Goal: Task Accomplishment & Management: Use online tool/utility

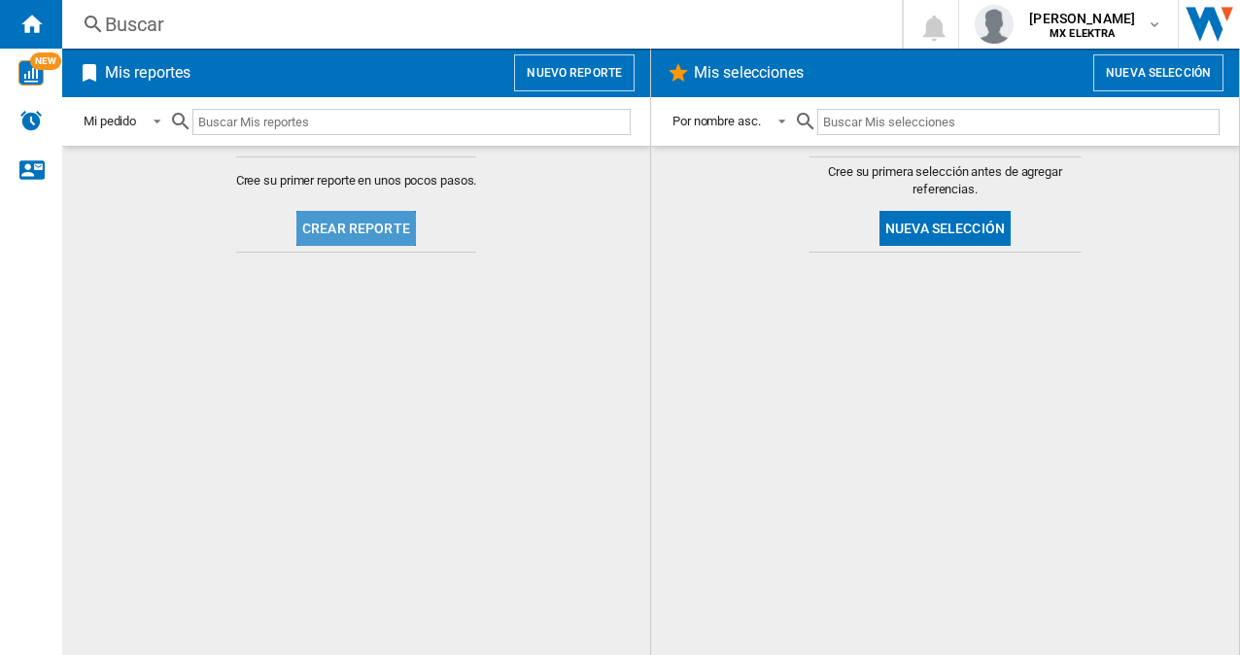
click at [377, 214] on button "Crear reporte" at bounding box center [356, 228] width 120 height 35
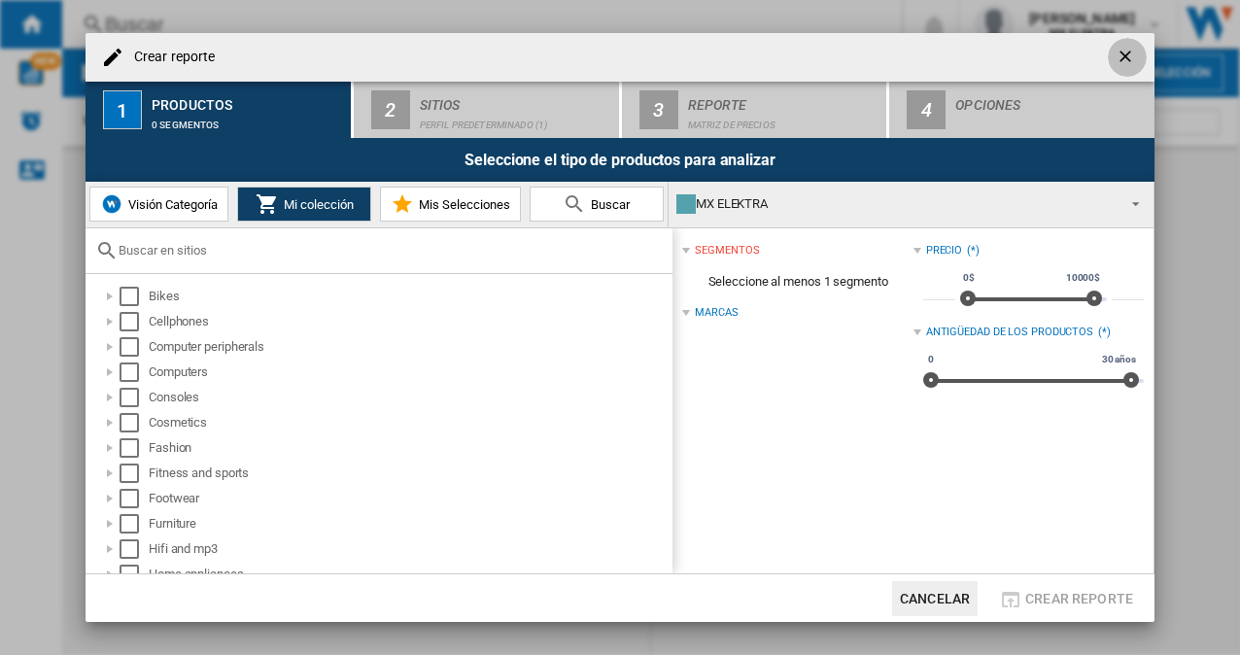
click at [1127, 62] on ng-md-icon "getI18NText('BUTTONS.CLOSE_DIALOG')" at bounding box center [1127, 58] width 23 height 23
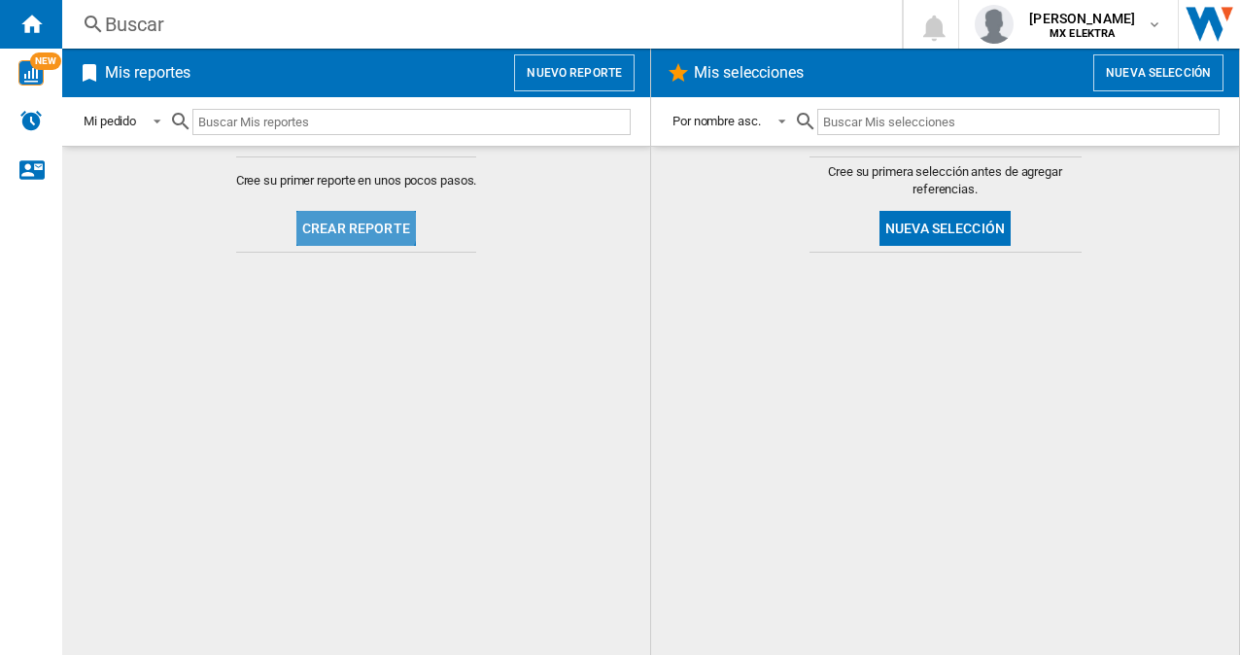
click at [348, 218] on button "Crear reporte" at bounding box center [356, 228] width 120 height 35
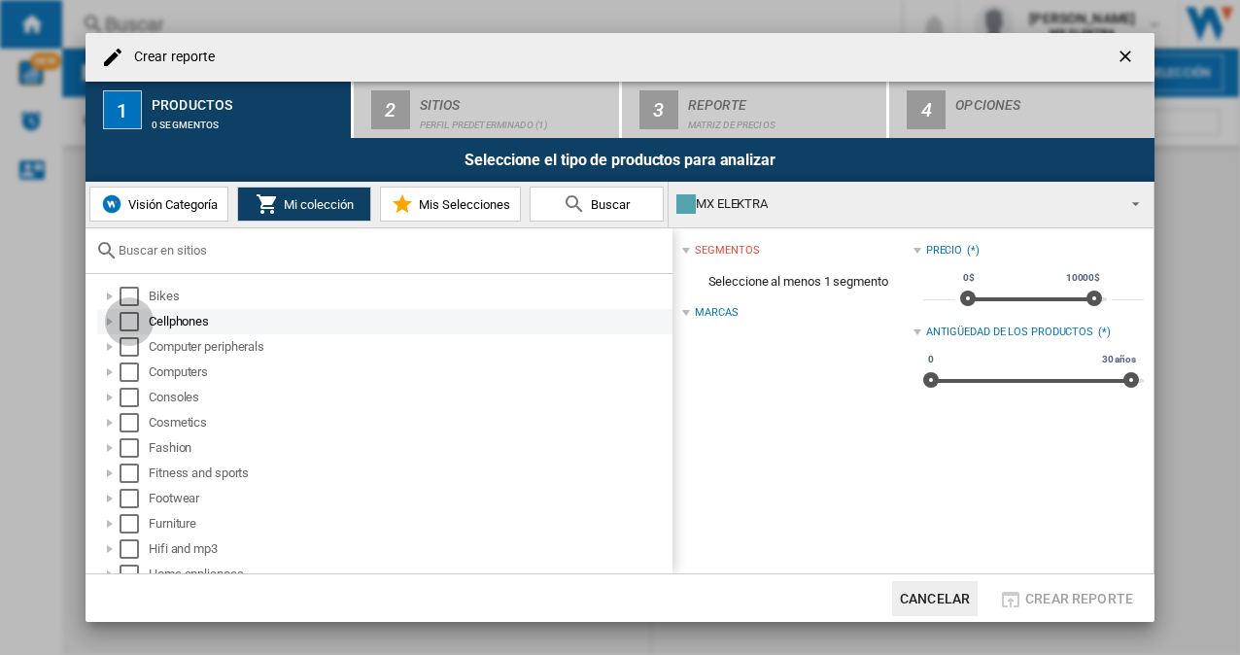
click at [133, 323] on div "Select" at bounding box center [129, 321] width 19 height 19
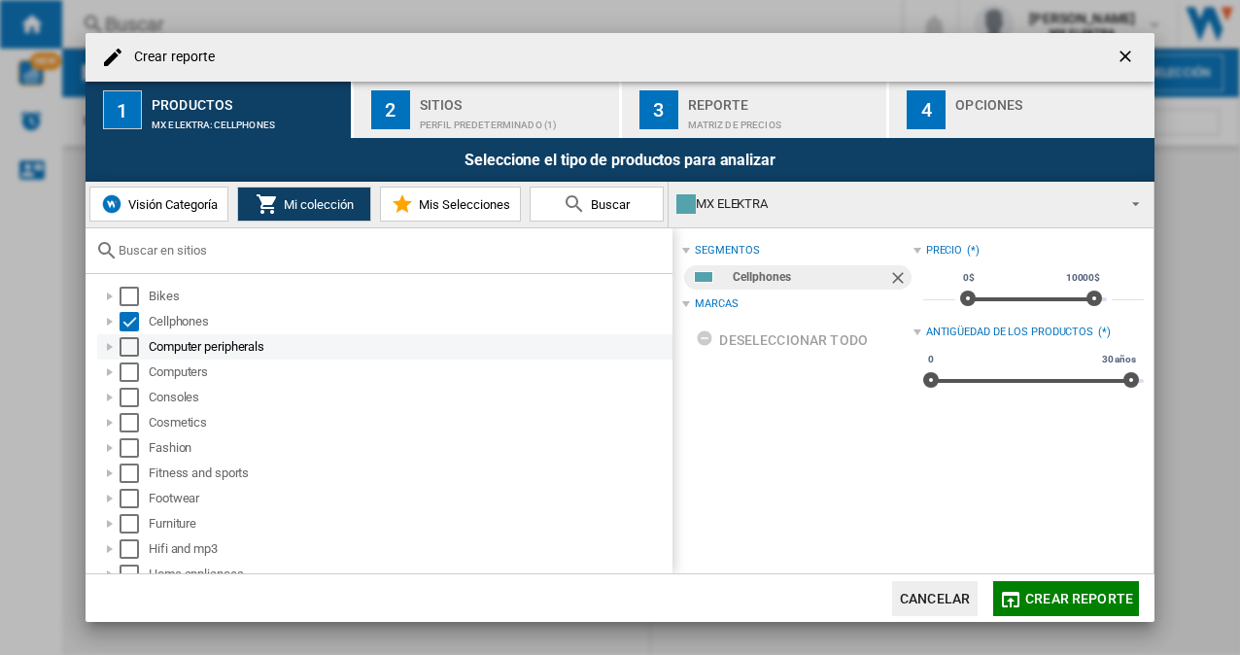
click at [133, 344] on div "Select" at bounding box center [129, 346] width 19 height 19
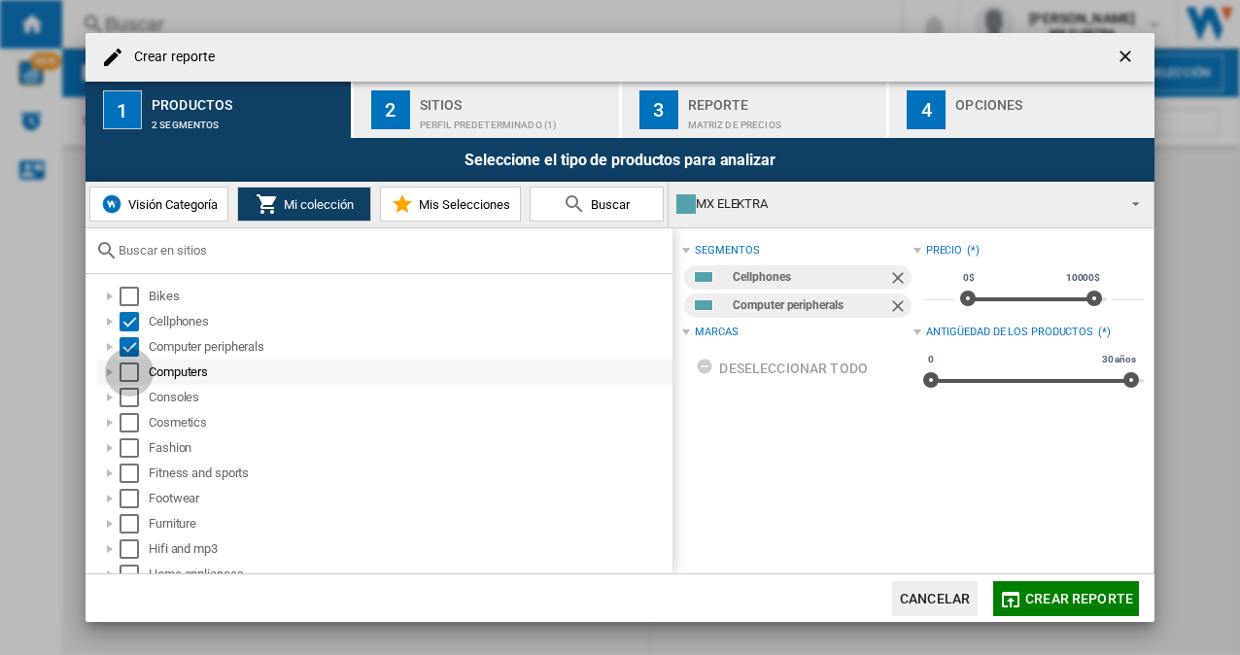
click at [129, 364] on div "Select" at bounding box center [129, 372] width 19 height 19
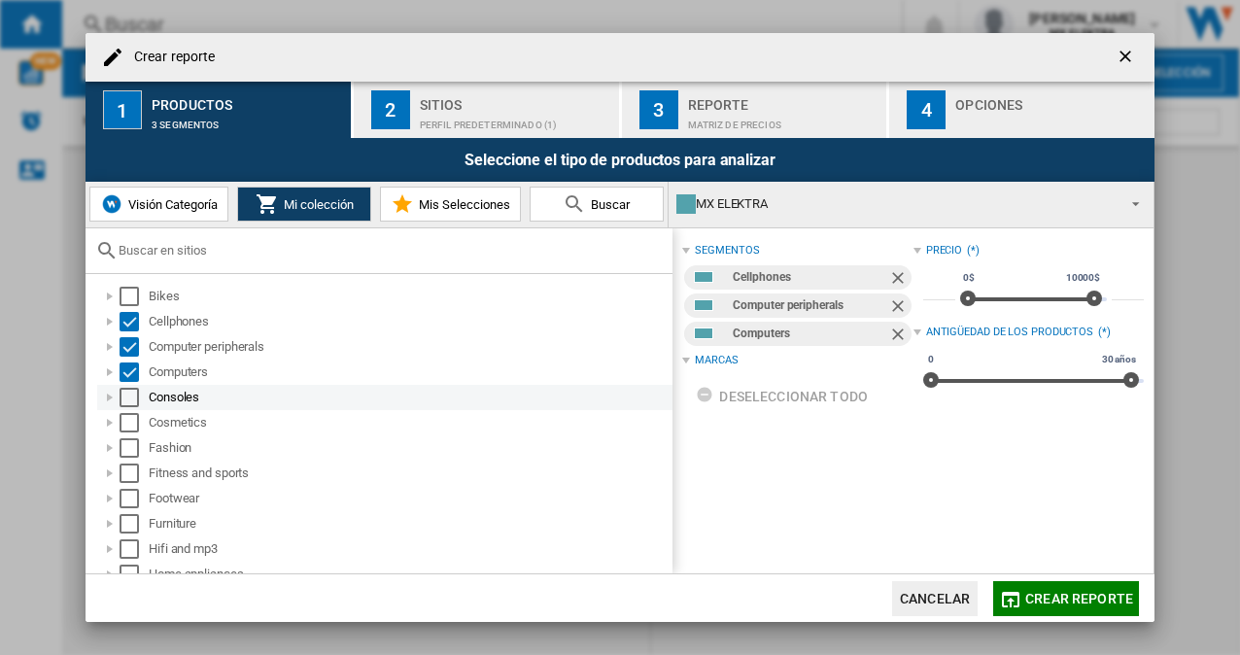
click at [133, 391] on div "Select" at bounding box center [129, 397] width 19 height 19
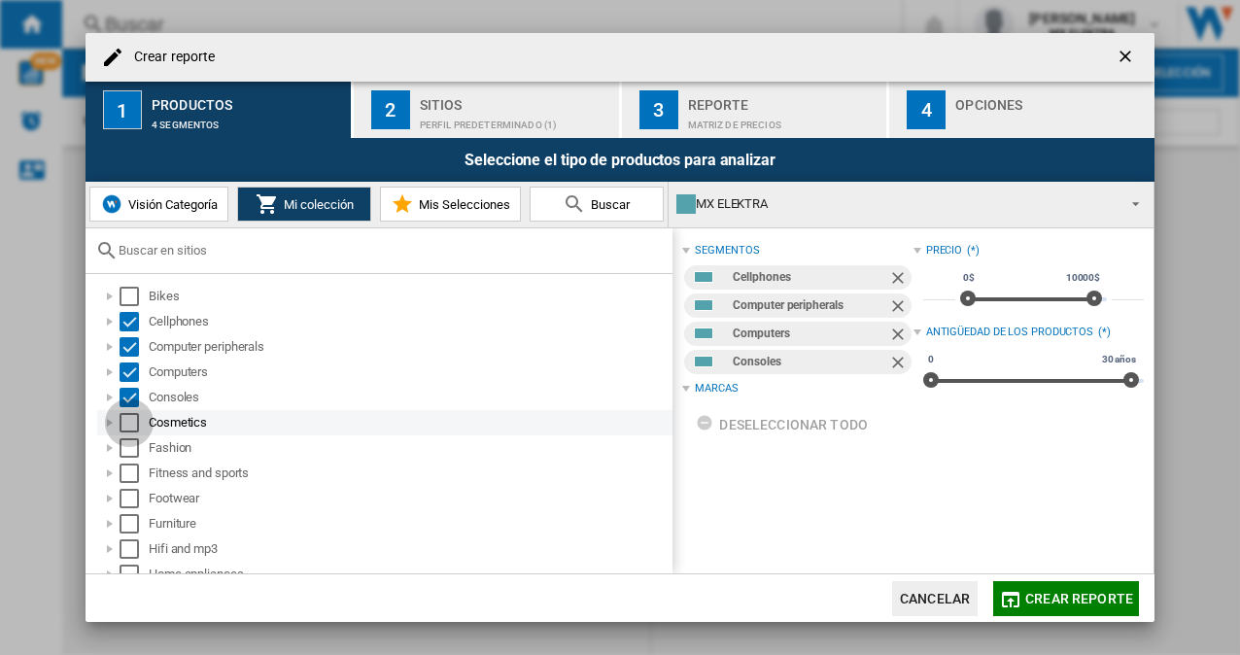
click at [130, 425] on div "Select" at bounding box center [129, 422] width 19 height 19
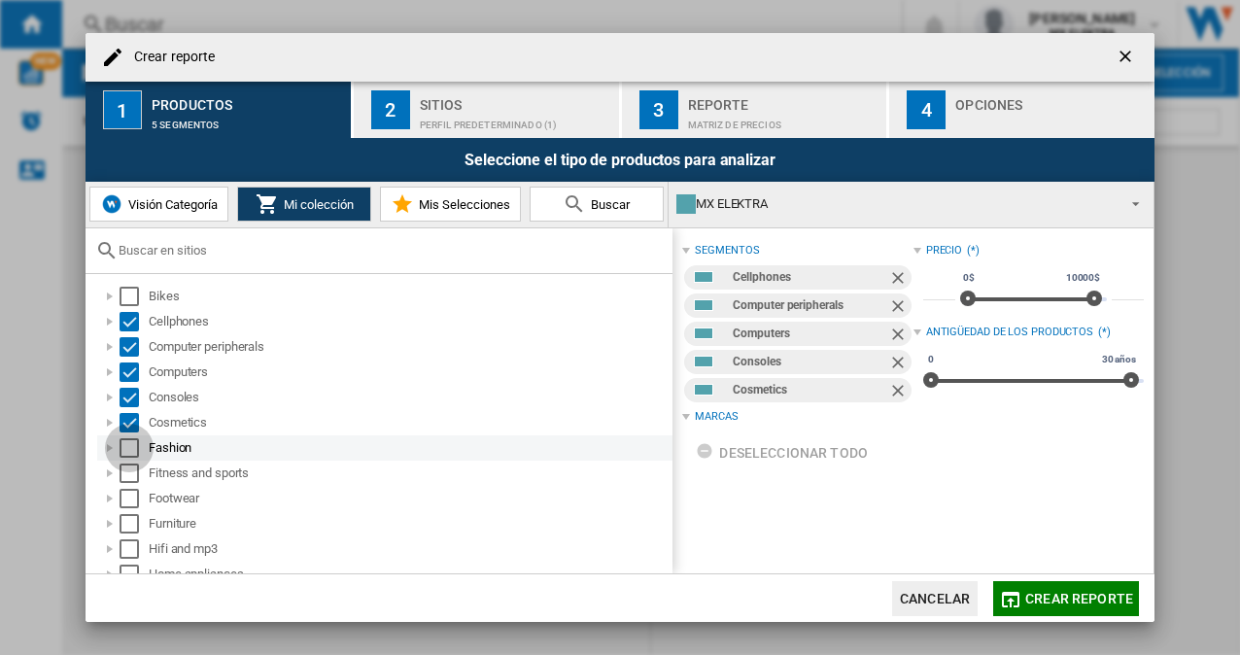
click at [123, 445] on div "Select" at bounding box center [129, 447] width 19 height 19
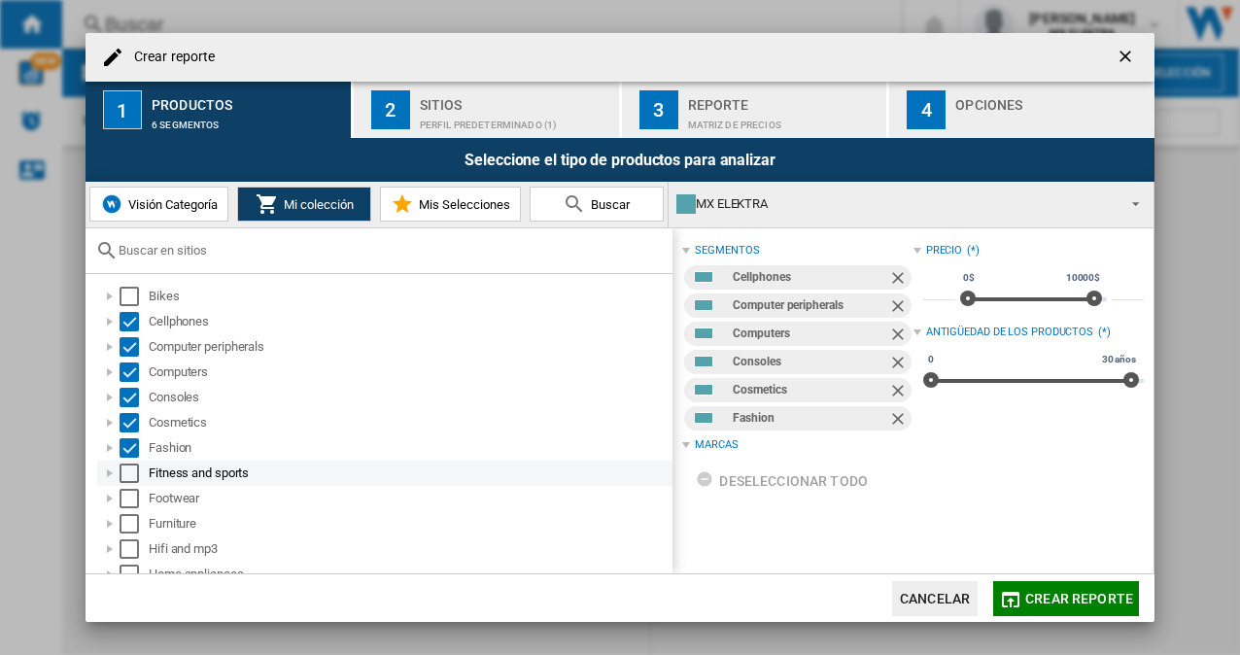
click at [129, 466] on div "Select" at bounding box center [129, 473] width 19 height 19
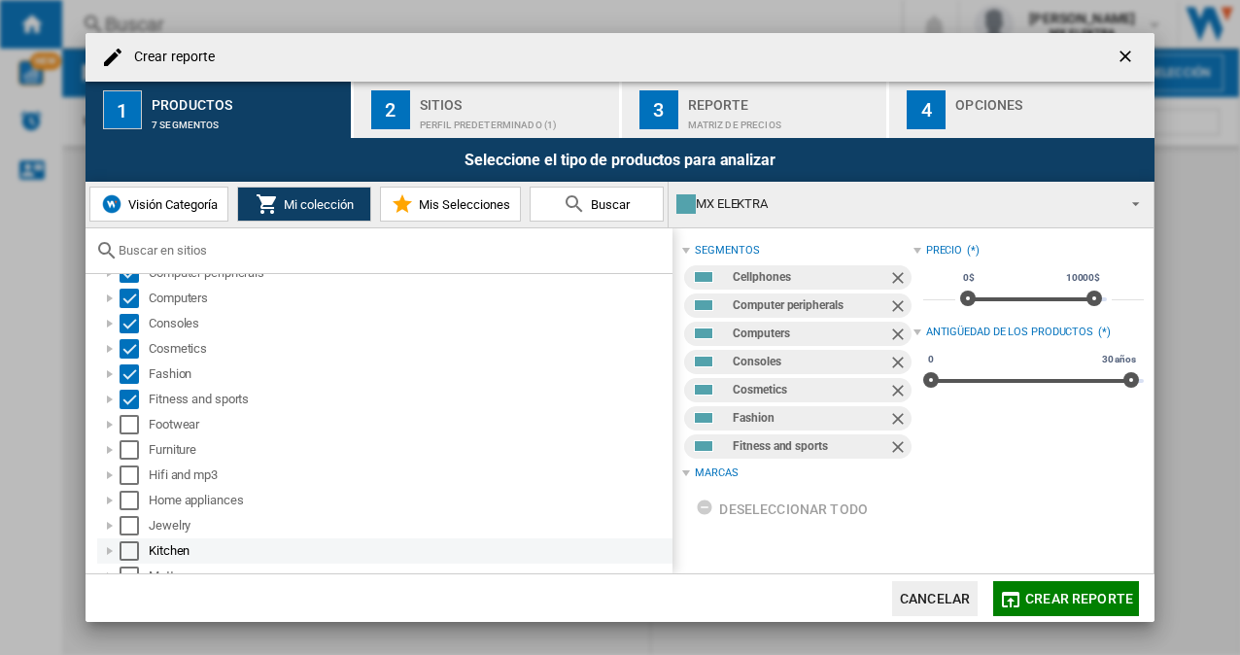
scroll to position [194, 0]
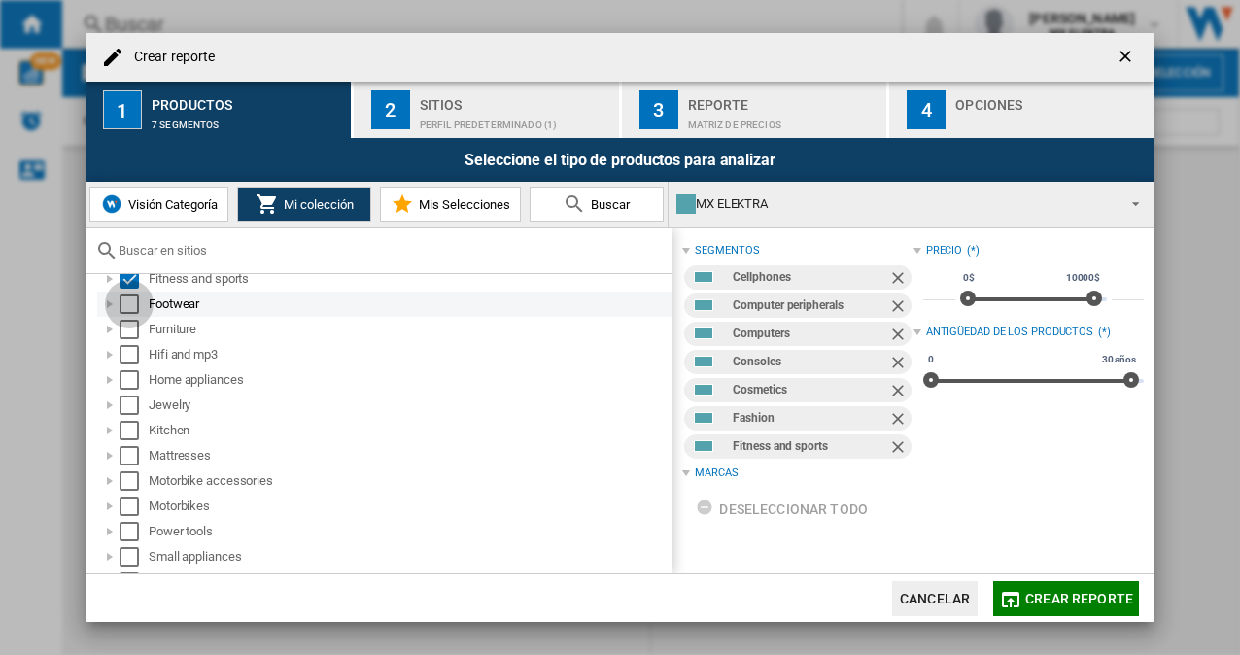
click at [132, 313] on div "Select" at bounding box center [129, 303] width 19 height 19
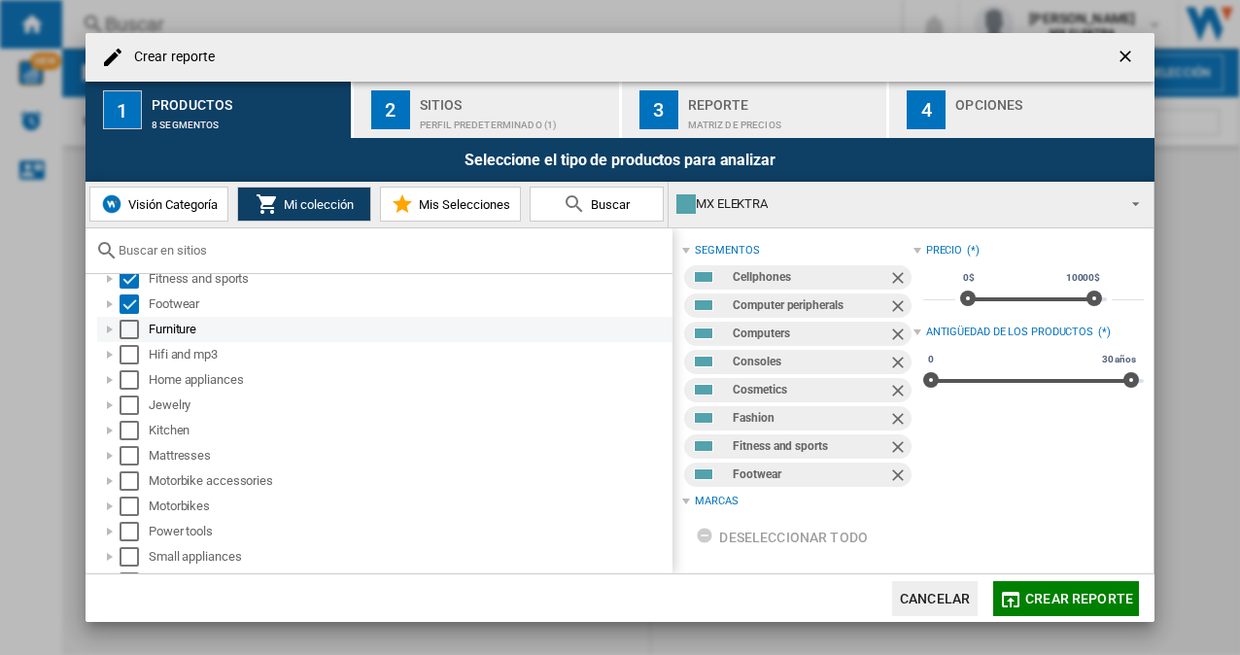
click at [119, 331] on div "Furniture" at bounding box center [384, 329] width 575 height 25
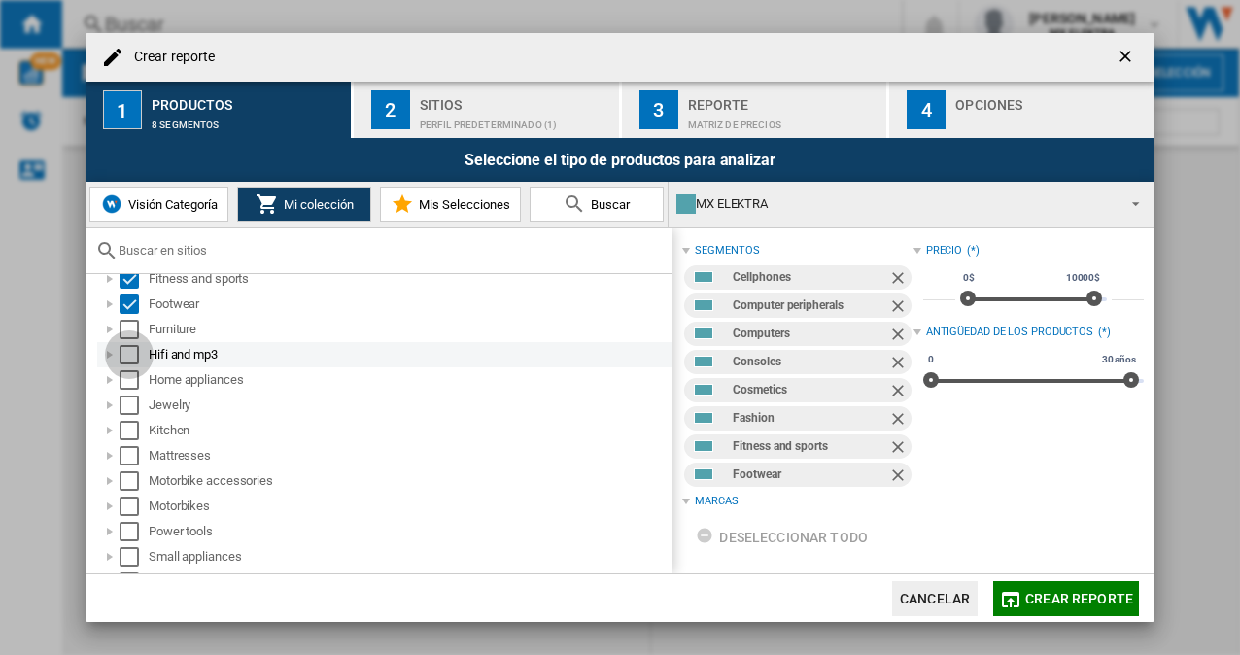
click at [130, 357] on div "Select" at bounding box center [129, 354] width 19 height 19
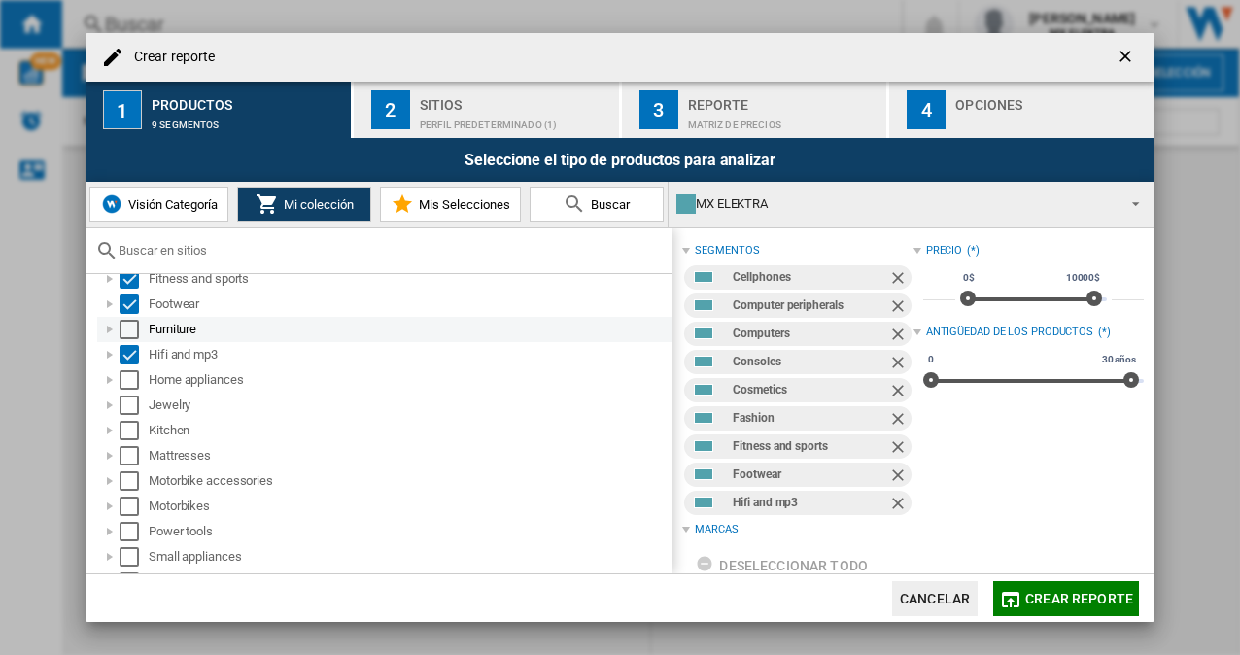
click at [144, 336] on md-checkbox "Select" at bounding box center [134, 329] width 29 height 19
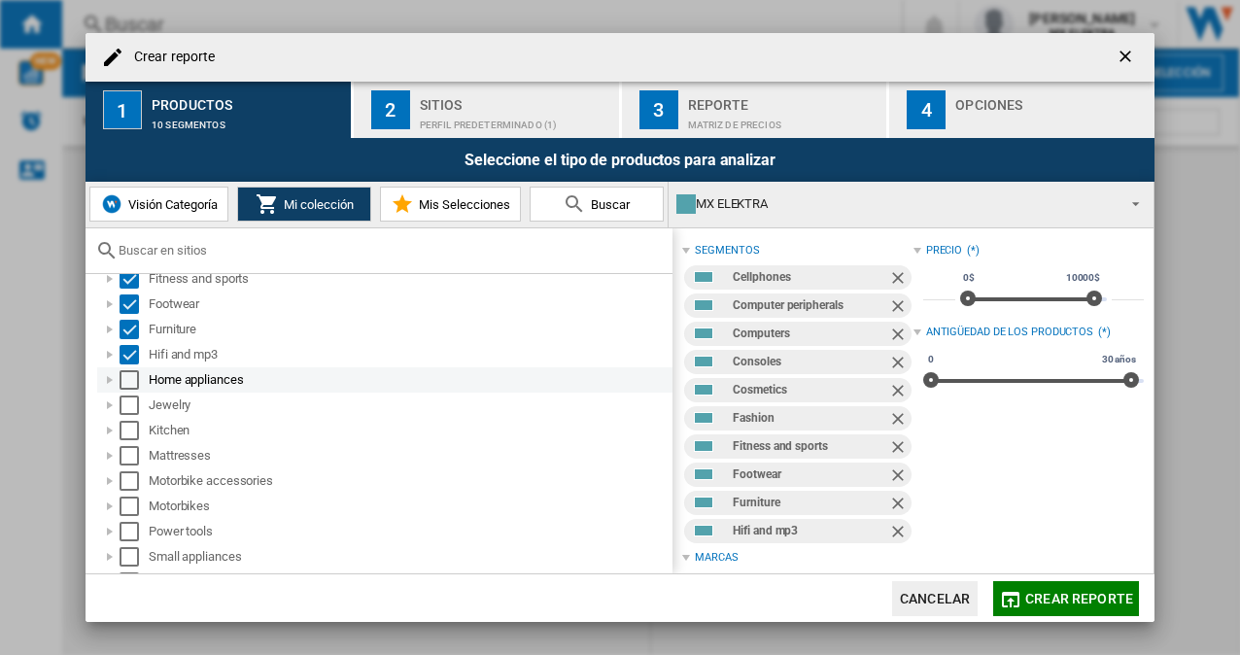
click at [143, 382] on md-checkbox "Select" at bounding box center [134, 379] width 29 height 19
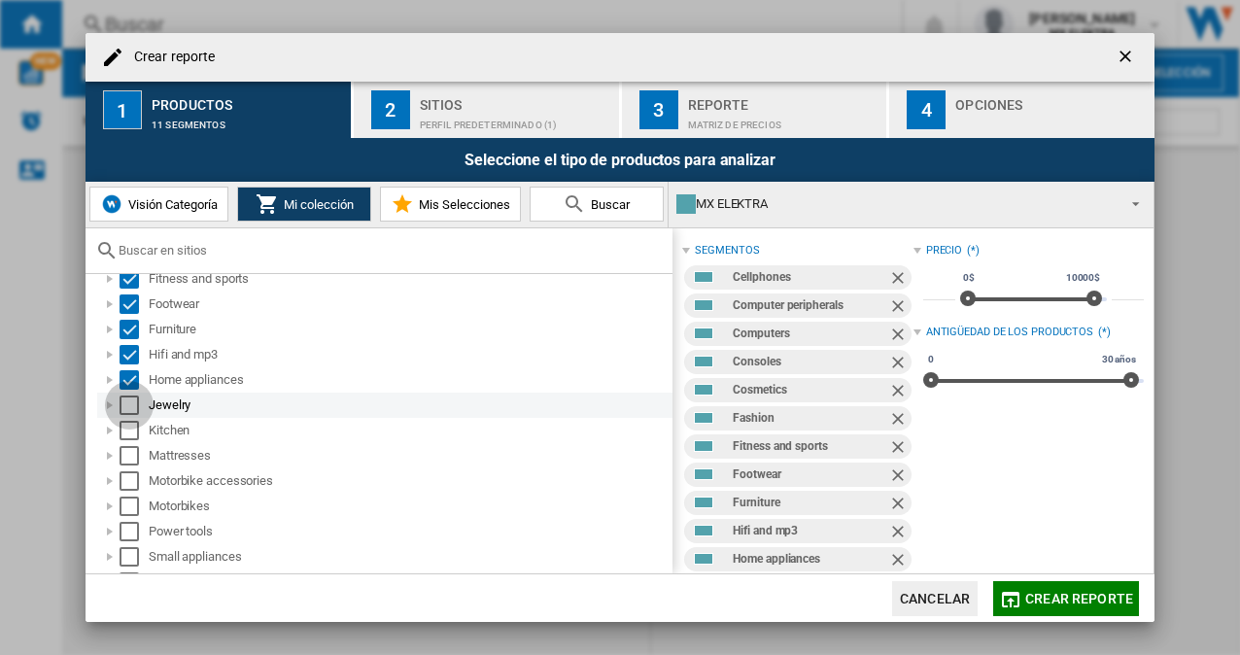
drag, startPoint x: 128, startPoint y: 397, endPoint x: 132, endPoint y: 412, distance: 15.1
click at [130, 400] on div "Select" at bounding box center [129, 405] width 19 height 19
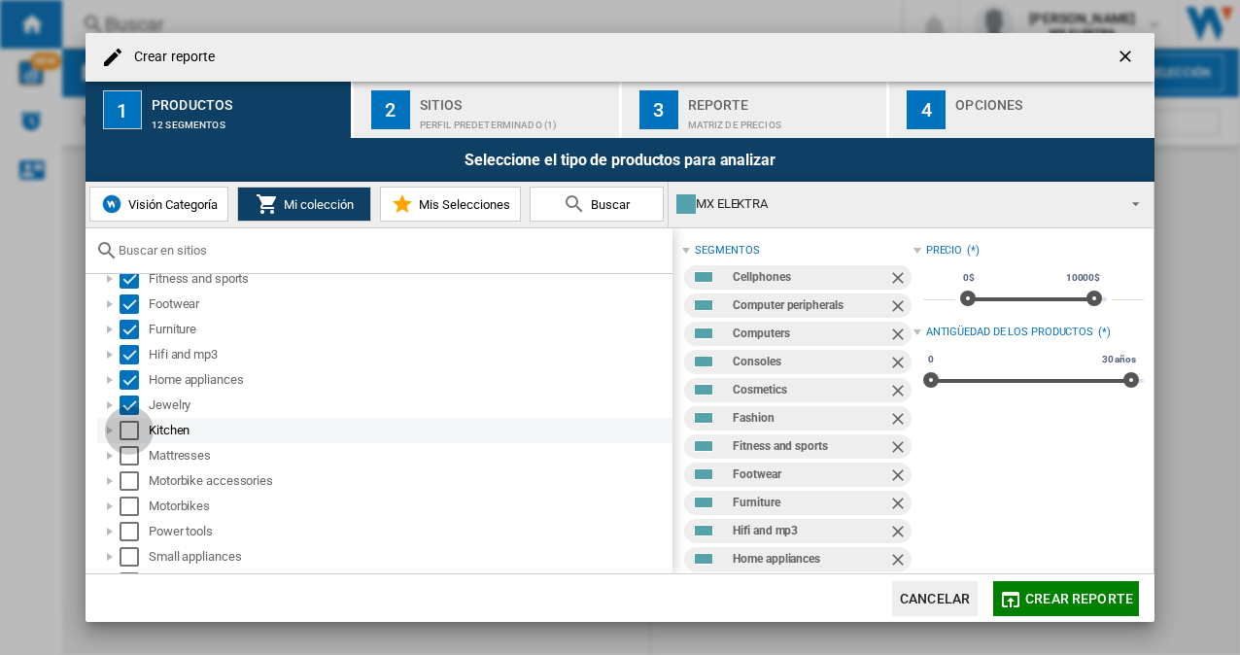
click at [131, 425] on div "Select" at bounding box center [129, 430] width 19 height 19
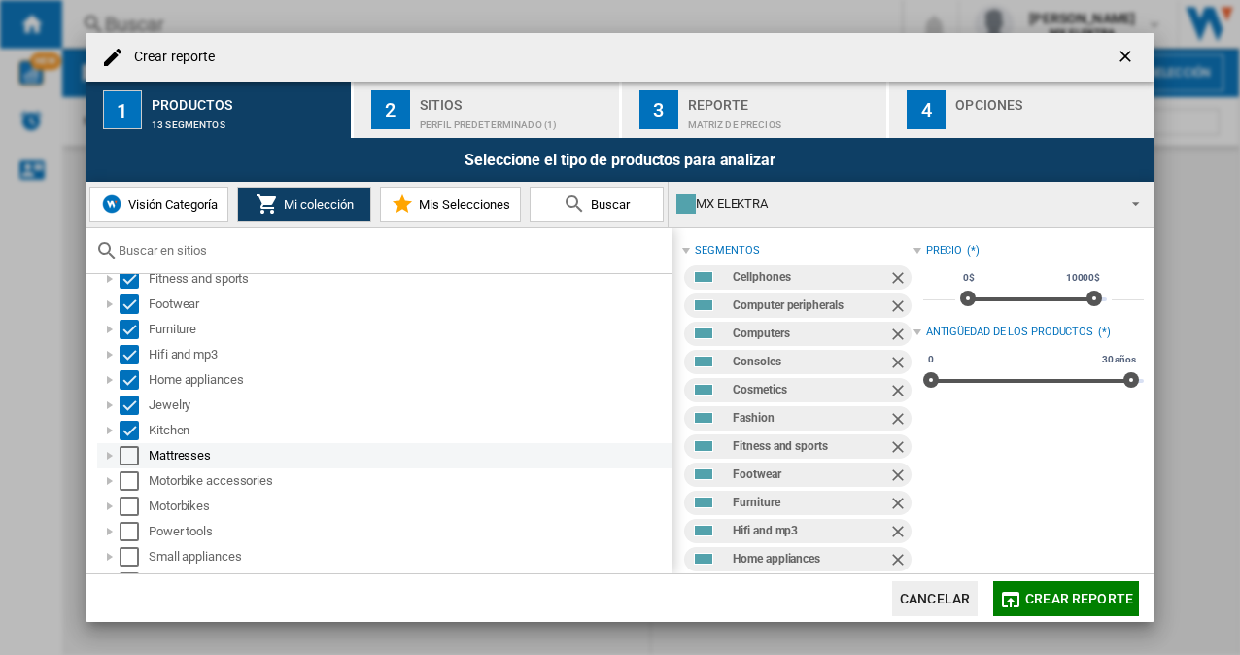
click at [129, 447] on div "Mattresses" at bounding box center [384, 455] width 575 height 25
click at [123, 459] on div "Select" at bounding box center [129, 455] width 19 height 19
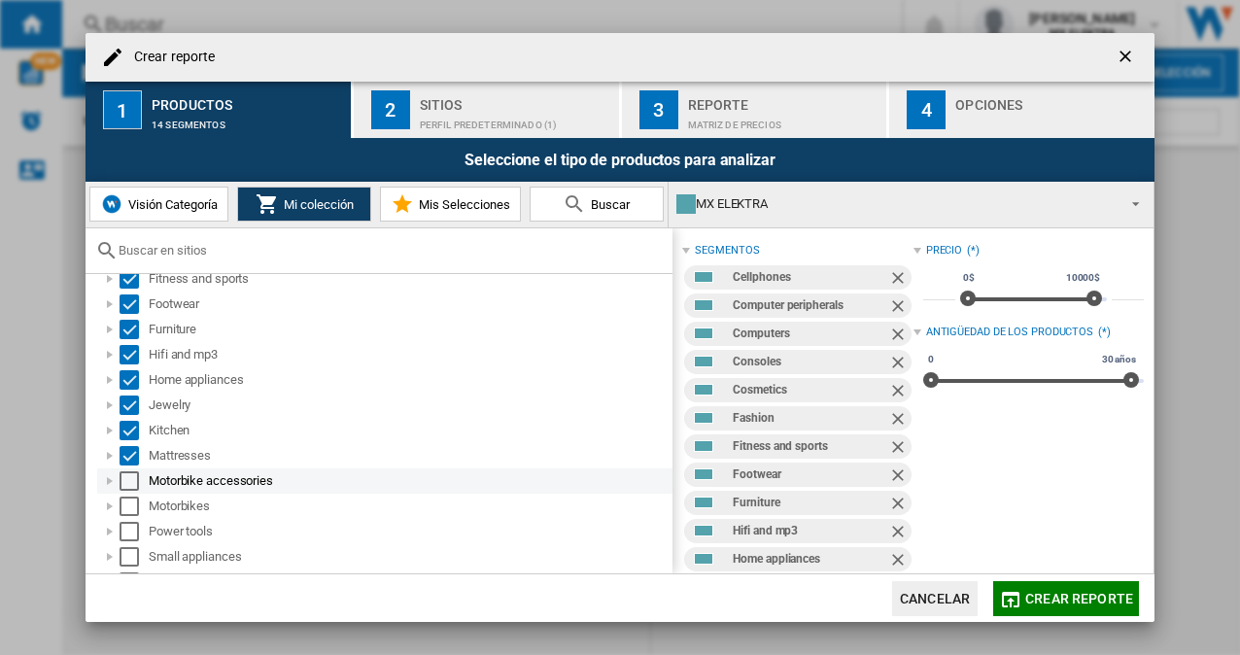
click at [135, 484] on div "Select" at bounding box center [129, 480] width 19 height 19
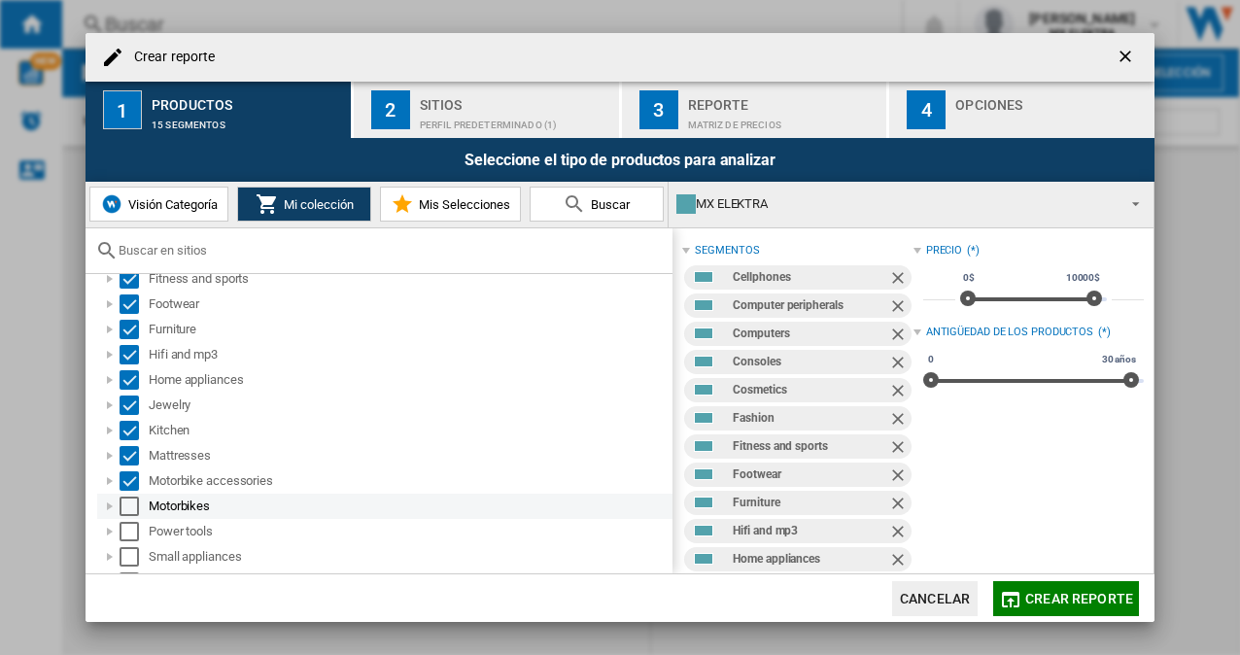
click at [132, 495] on div "Motorbikes" at bounding box center [384, 506] width 575 height 25
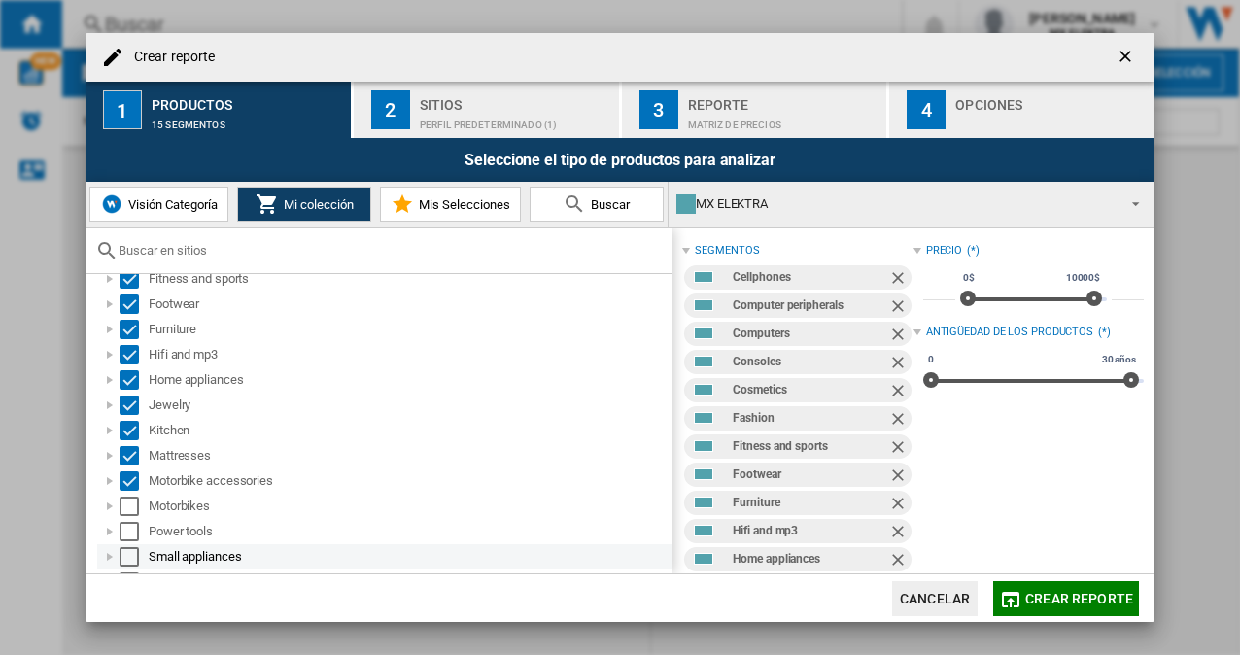
scroll to position [292, 0]
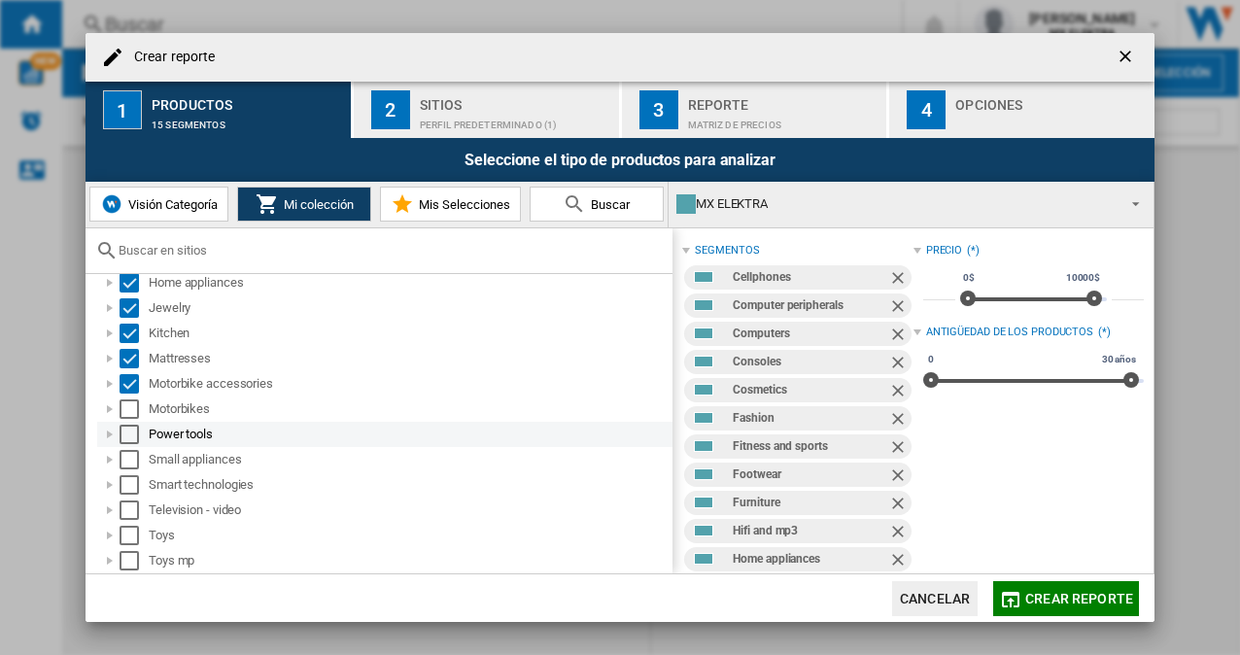
click at [128, 437] on div "Select" at bounding box center [129, 434] width 19 height 19
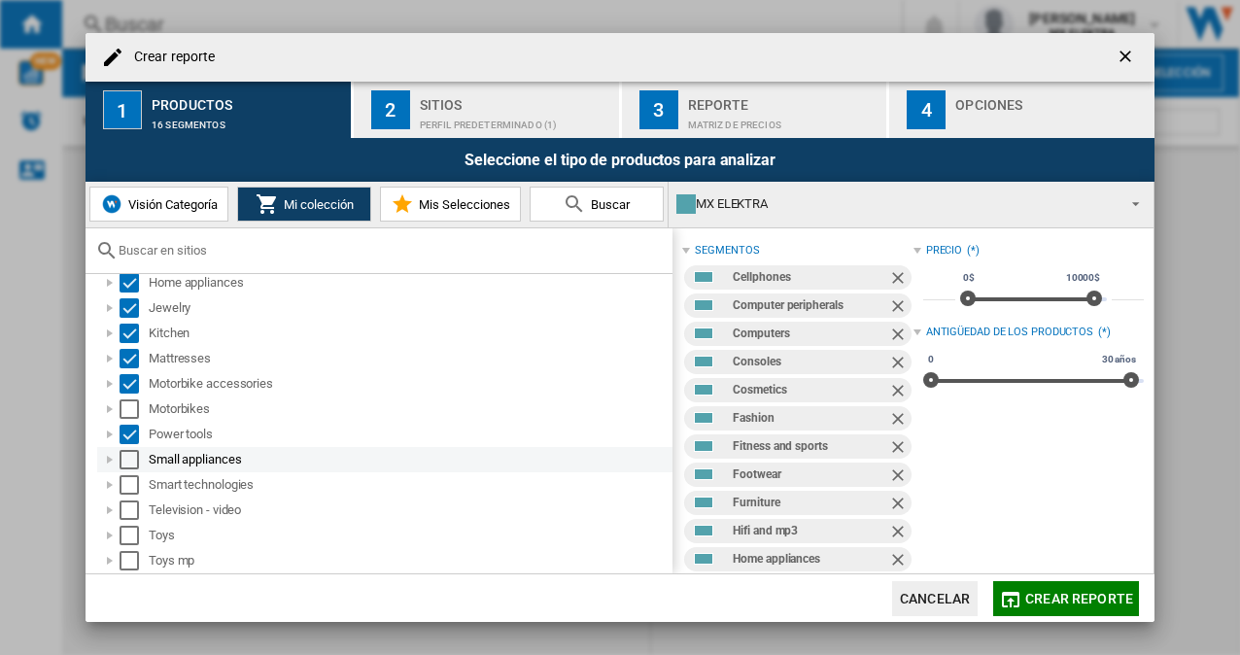
click at [126, 456] on div "Select" at bounding box center [129, 459] width 19 height 19
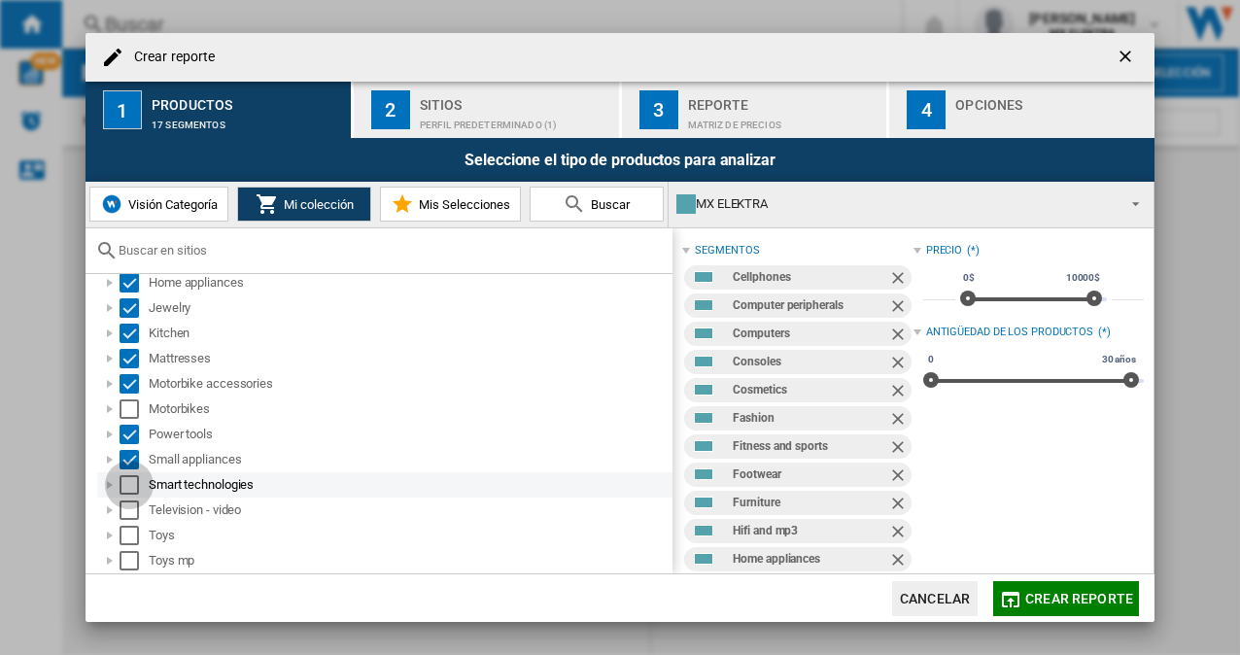
click at [130, 476] on div "Select" at bounding box center [129, 484] width 19 height 19
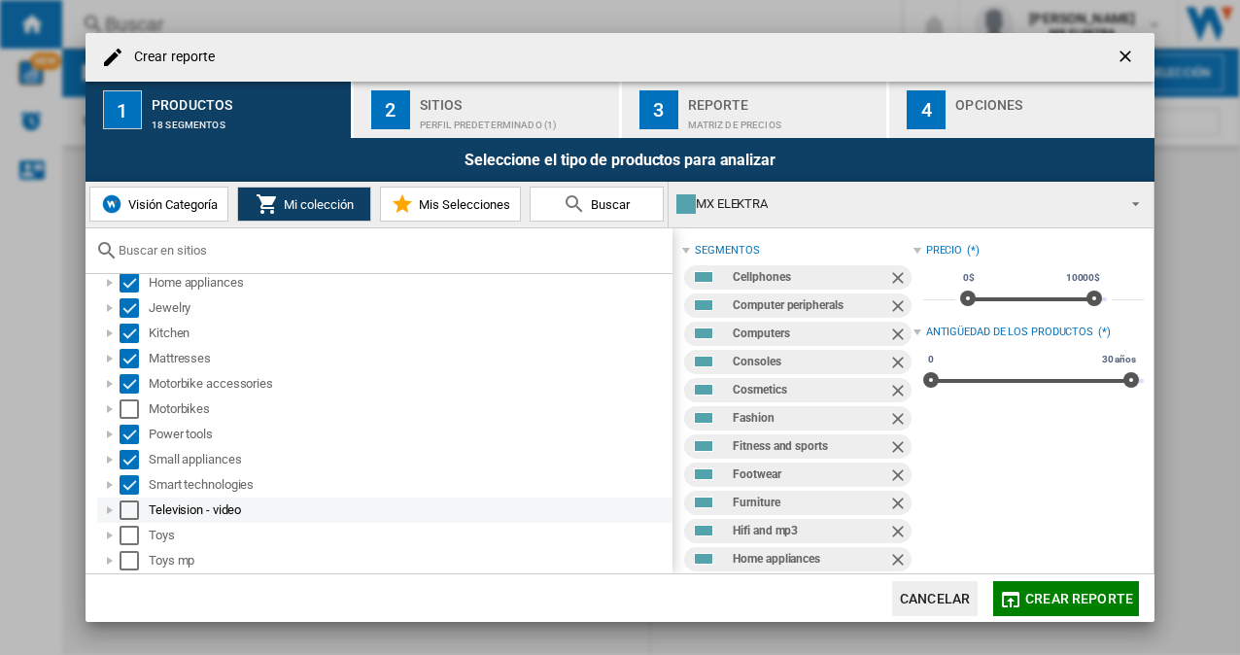
click at [132, 501] on div "Select" at bounding box center [129, 510] width 19 height 19
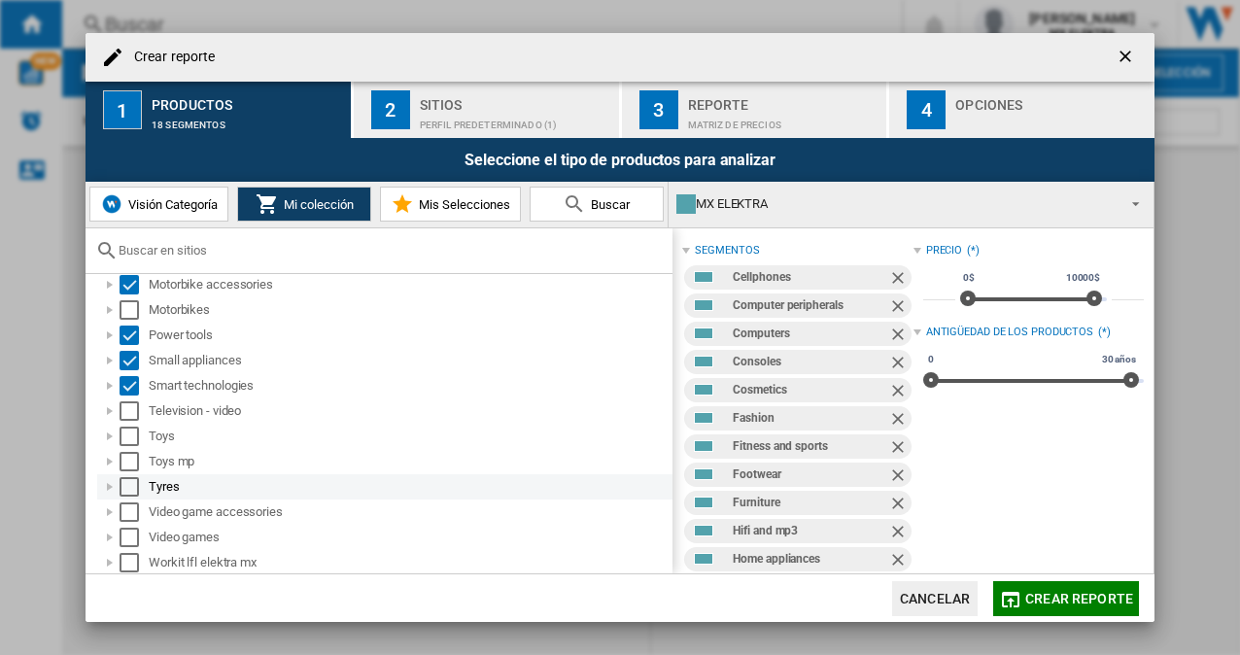
scroll to position [392, 0]
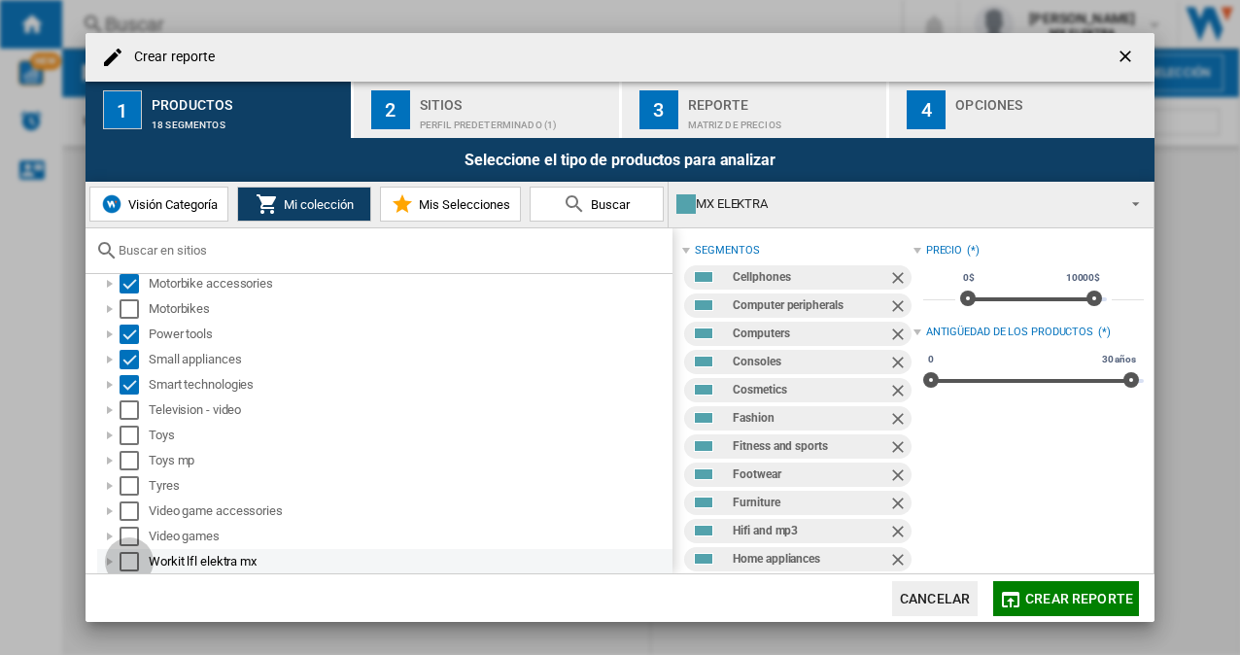
click at [124, 558] on div "Select" at bounding box center [129, 561] width 19 height 19
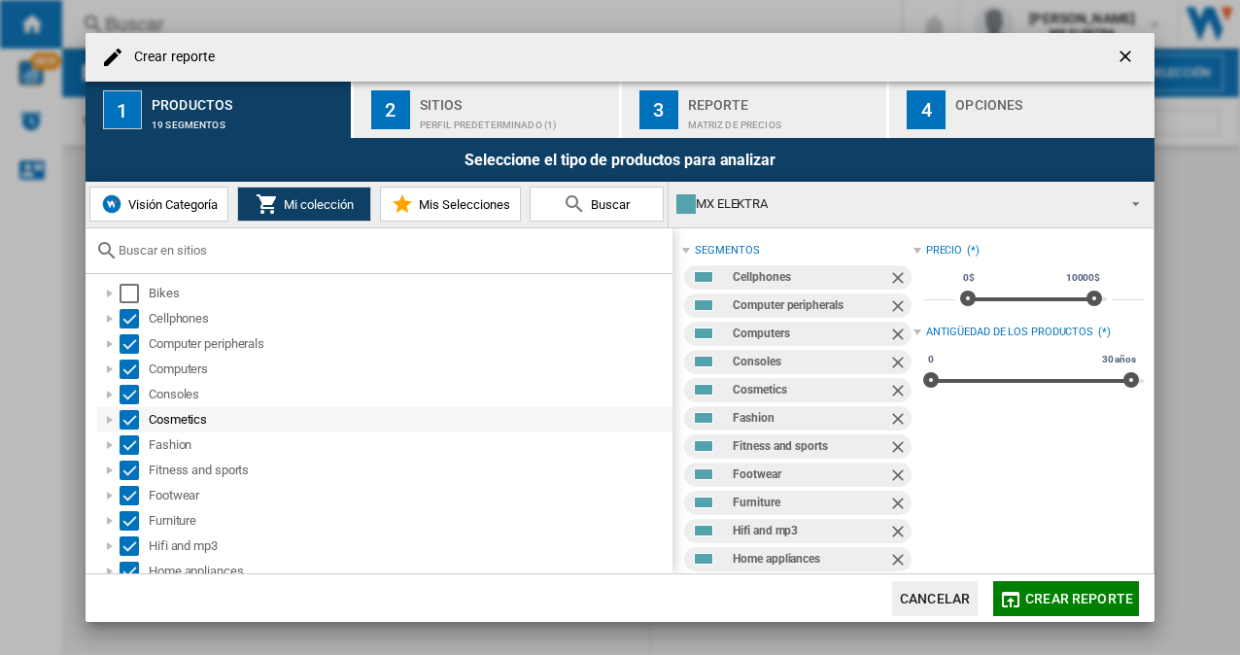
scroll to position [0, 0]
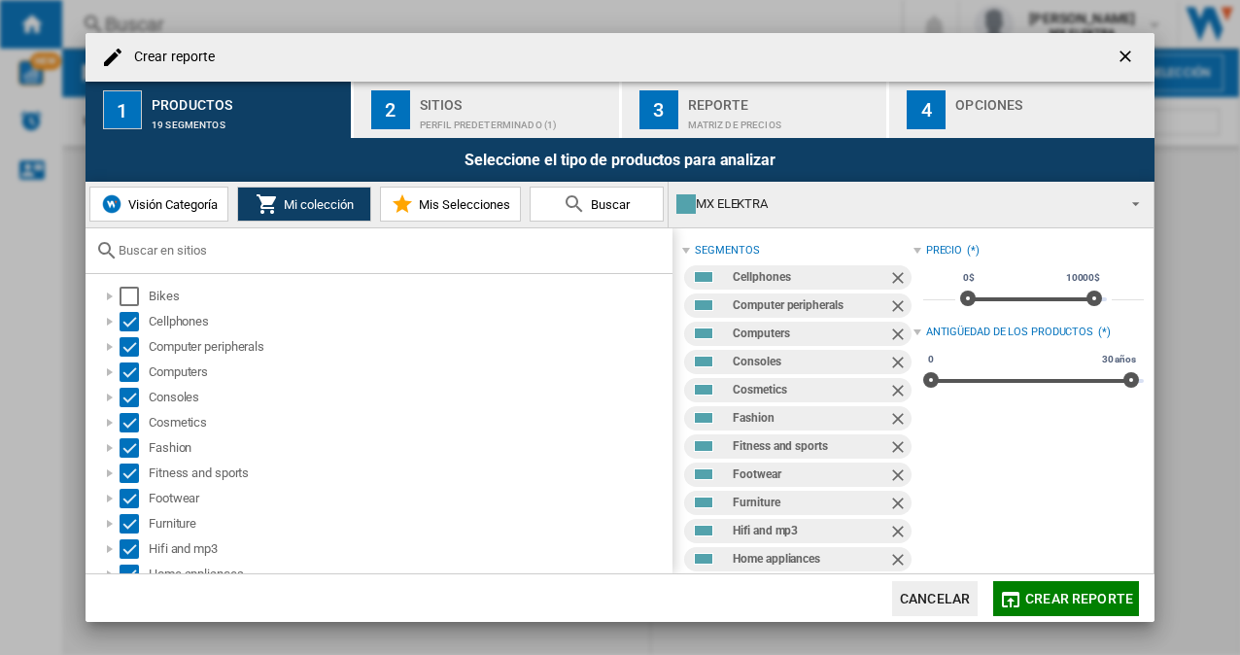
click at [490, 117] on div "Perfil predeterminado (1)" at bounding box center [515, 120] width 191 height 20
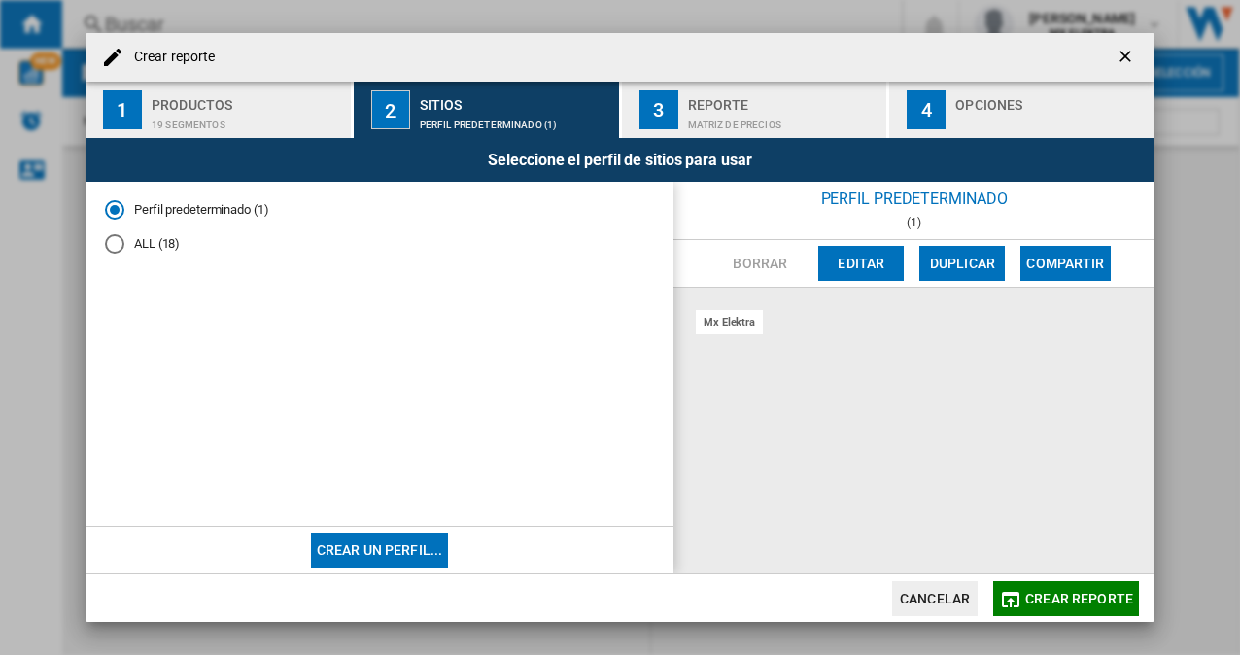
click at [132, 243] on md-radio-button "ALL (18)" at bounding box center [379, 243] width 549 height 18
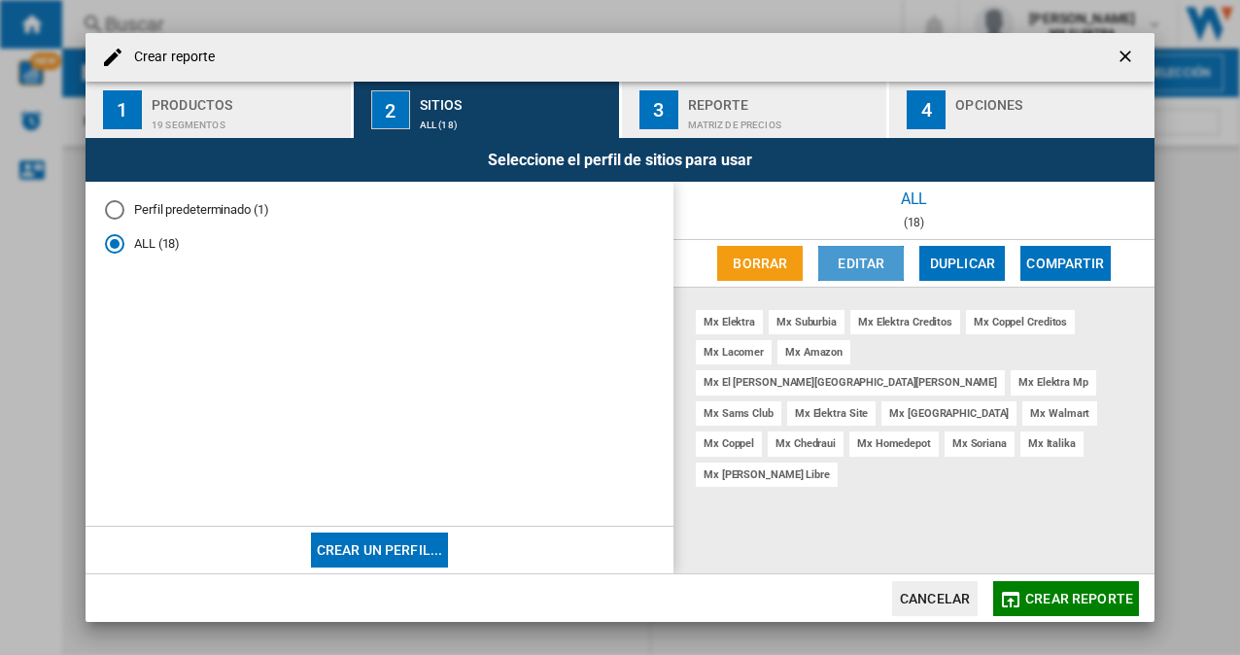
click at [871, 276] on button "Editar" at bounding box center [861, 263] width 86 height 35
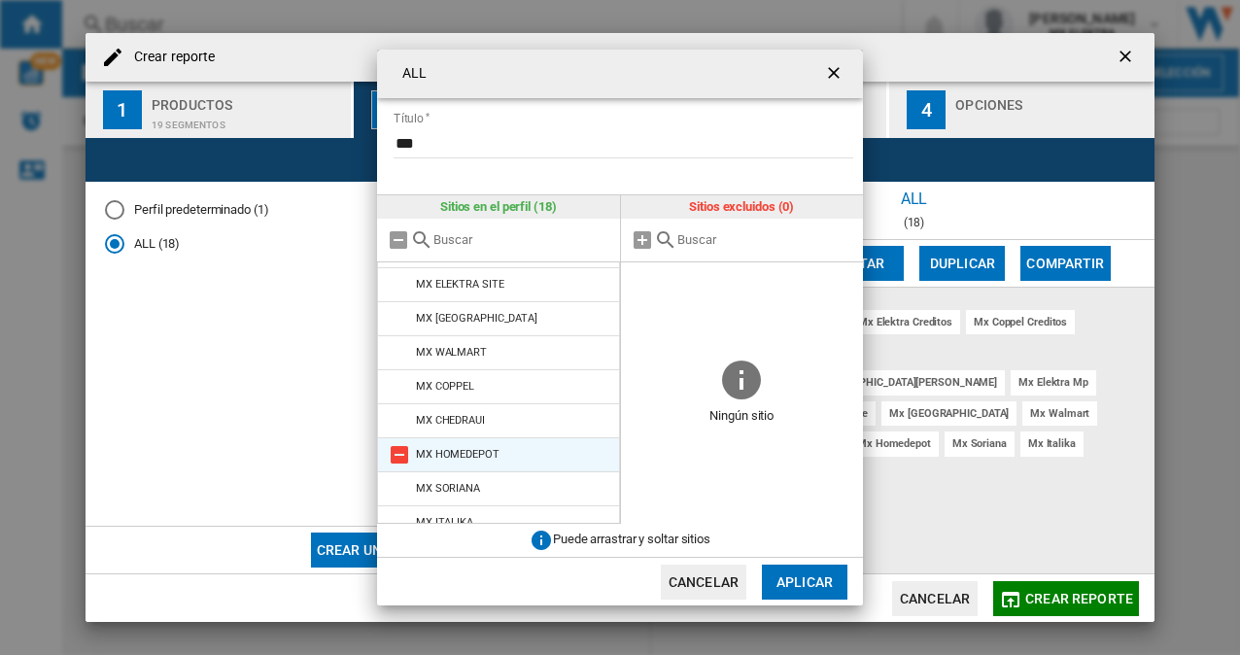
scroll to position [352, 0]
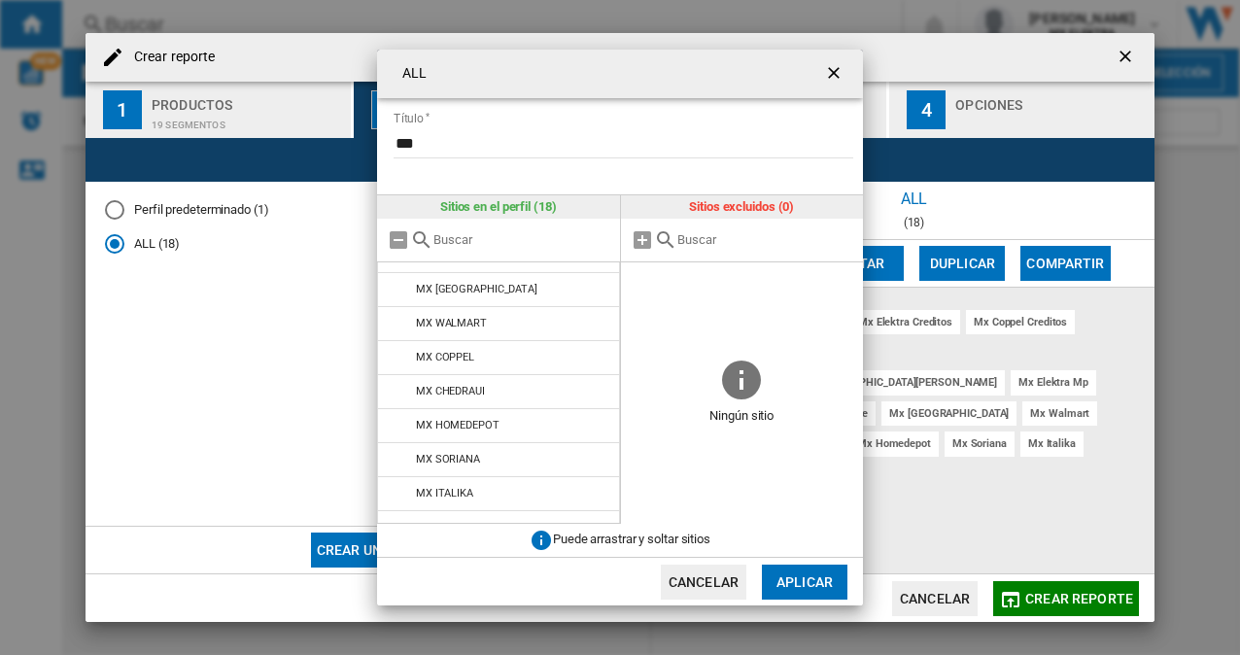
click at [741, 581] on button "Cancelar" at bounding box center [704, 582] width 86 height 35
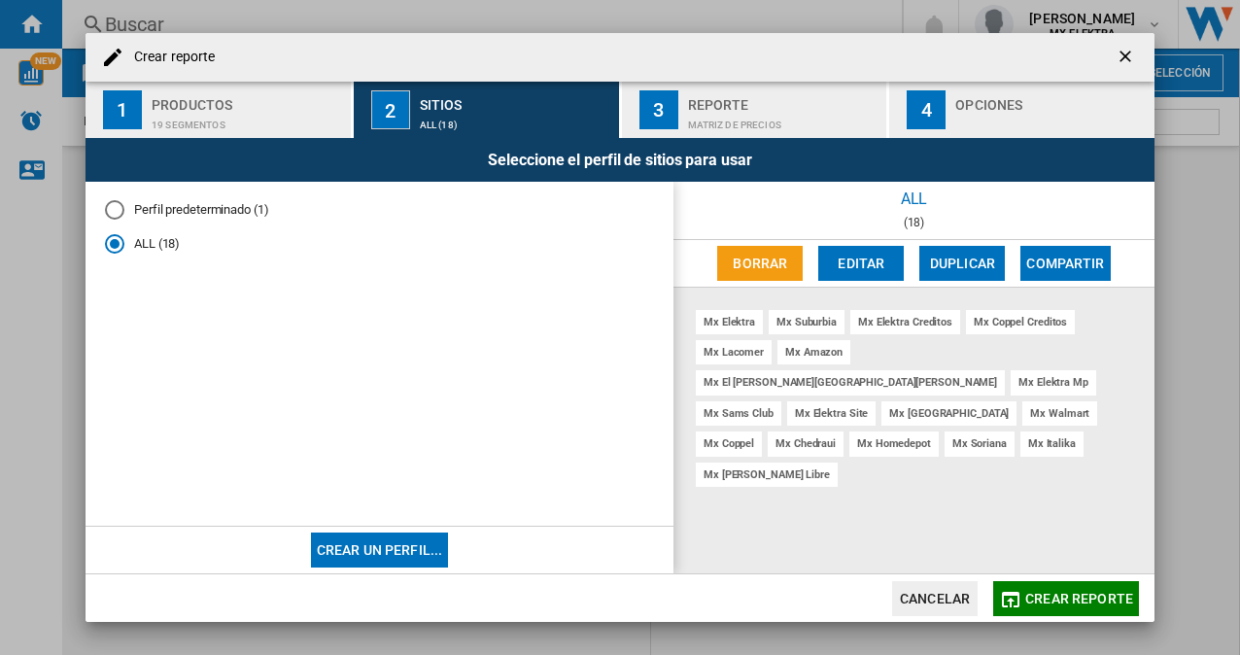
click at [709, 123] on div "Matriz de precios" at bounding box center [783, 120] width 191 height 20
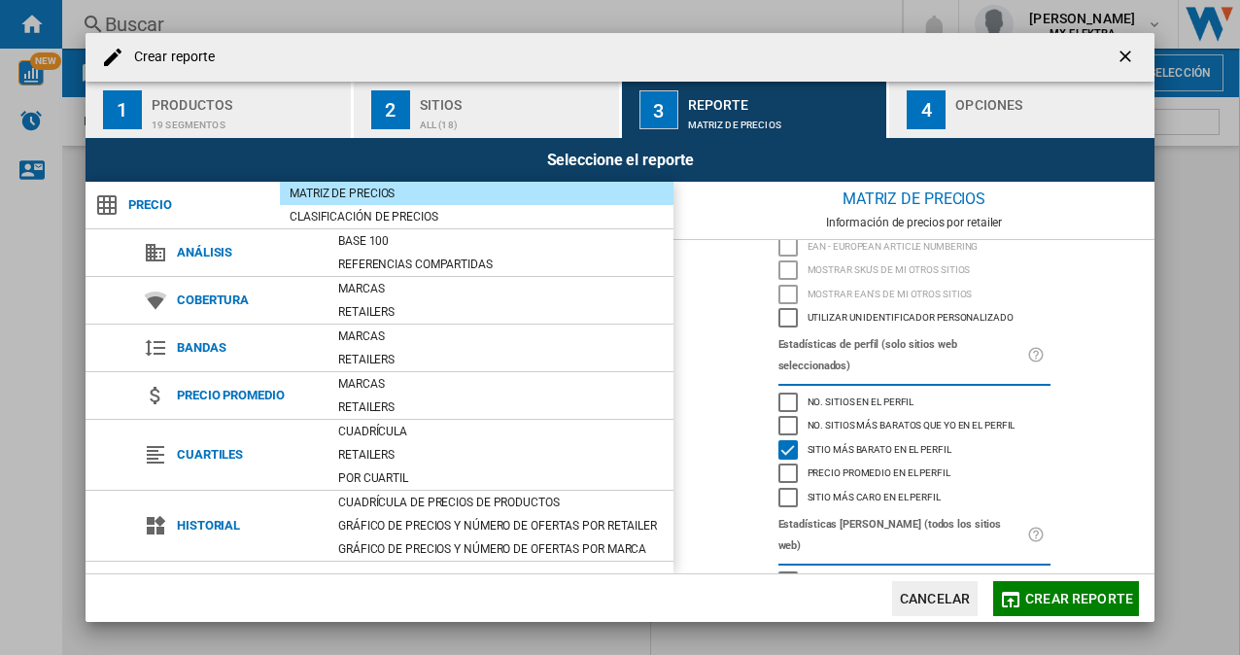
scroll to position [180, 0]
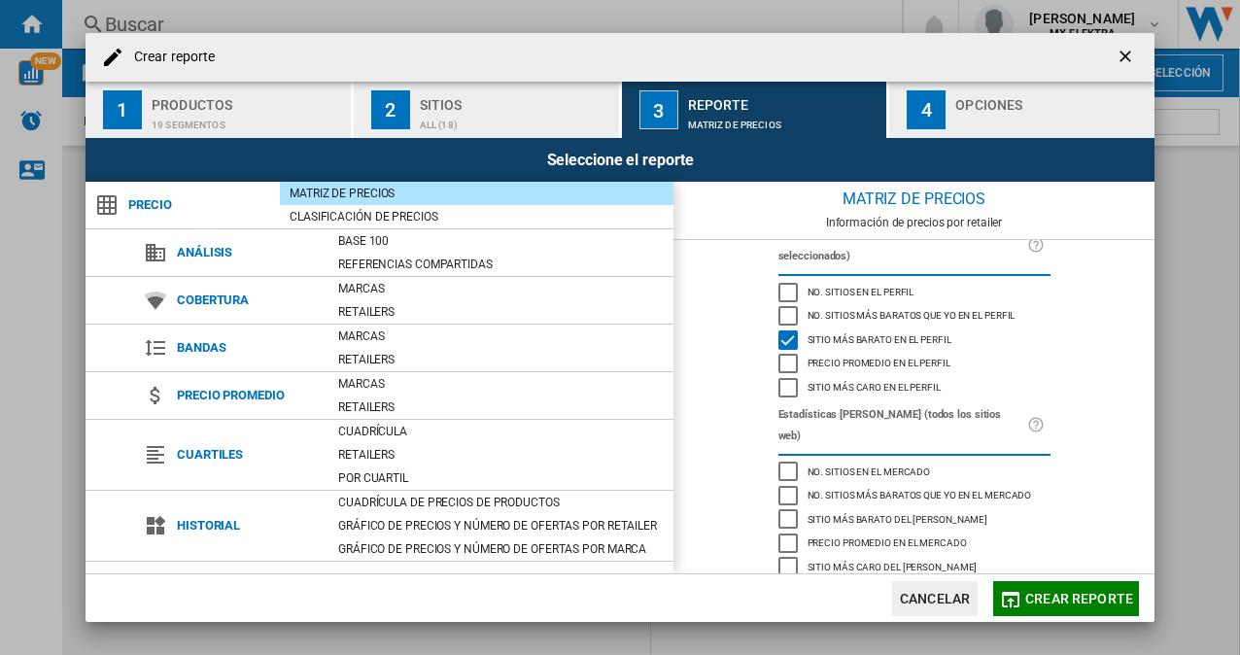
click at [1032, 134] on button "4 Opciones" at bounding box center [1021, 110] width 265 height 56
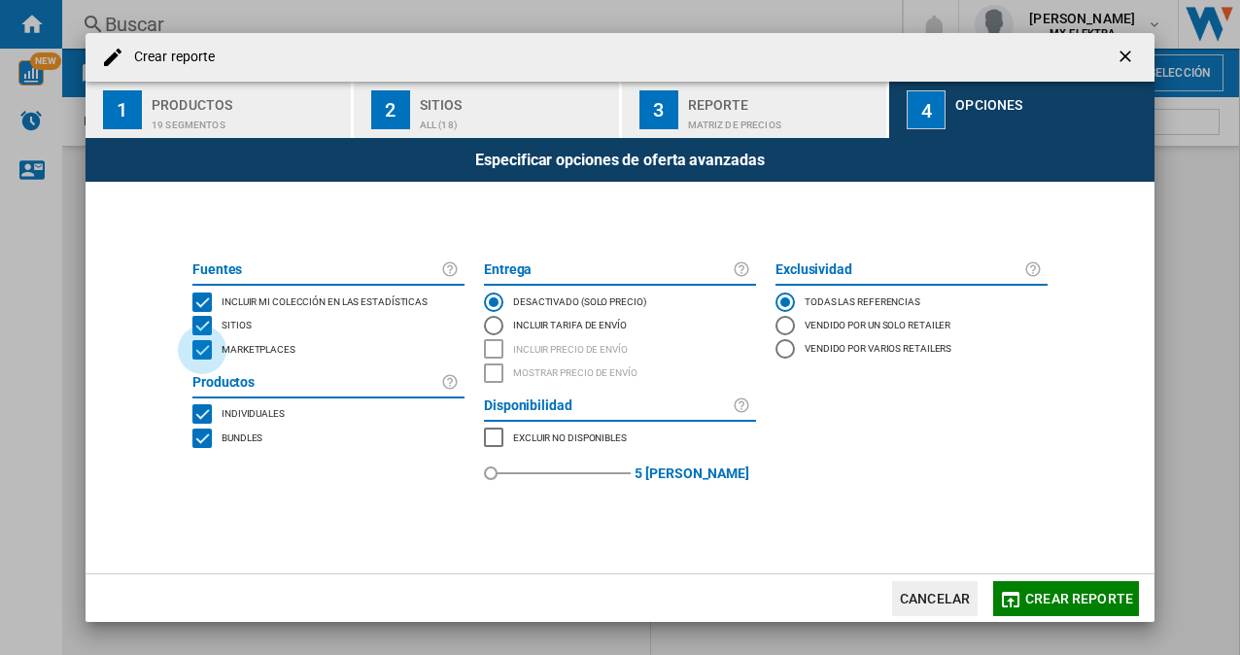
click at [204, 348] on div "MARKETPLACES" at bounding box center [201, 349] width 19 height 19
click at [1076, 603] on span "Crear reporte" at bounding box center [1079, 599] width 108 height 16
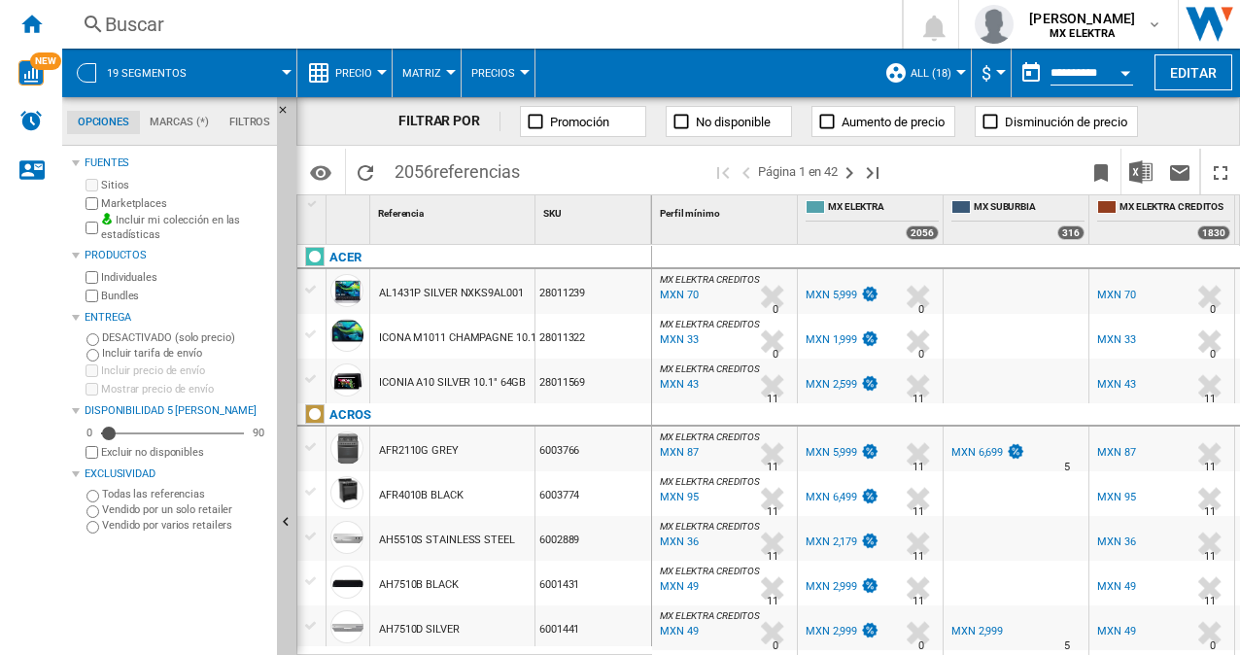
click at [996, 73] on div "Currency" at bounding box center [1001, 72] width 10 height 5
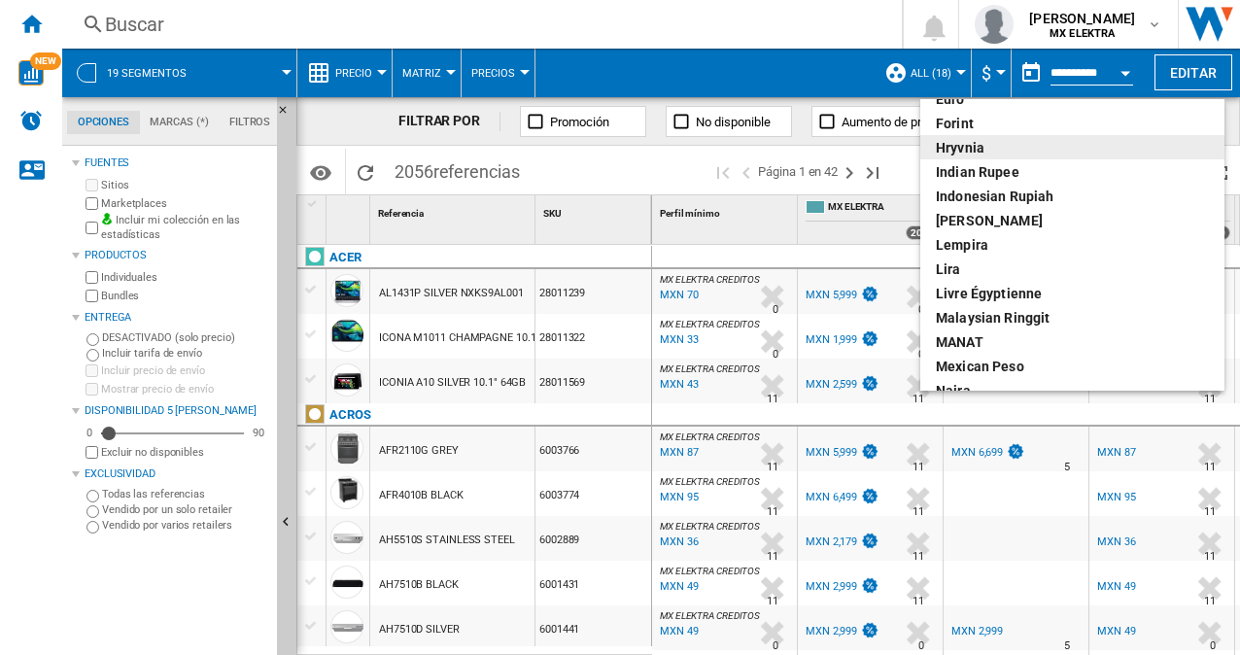
scroll to position [389, 0]
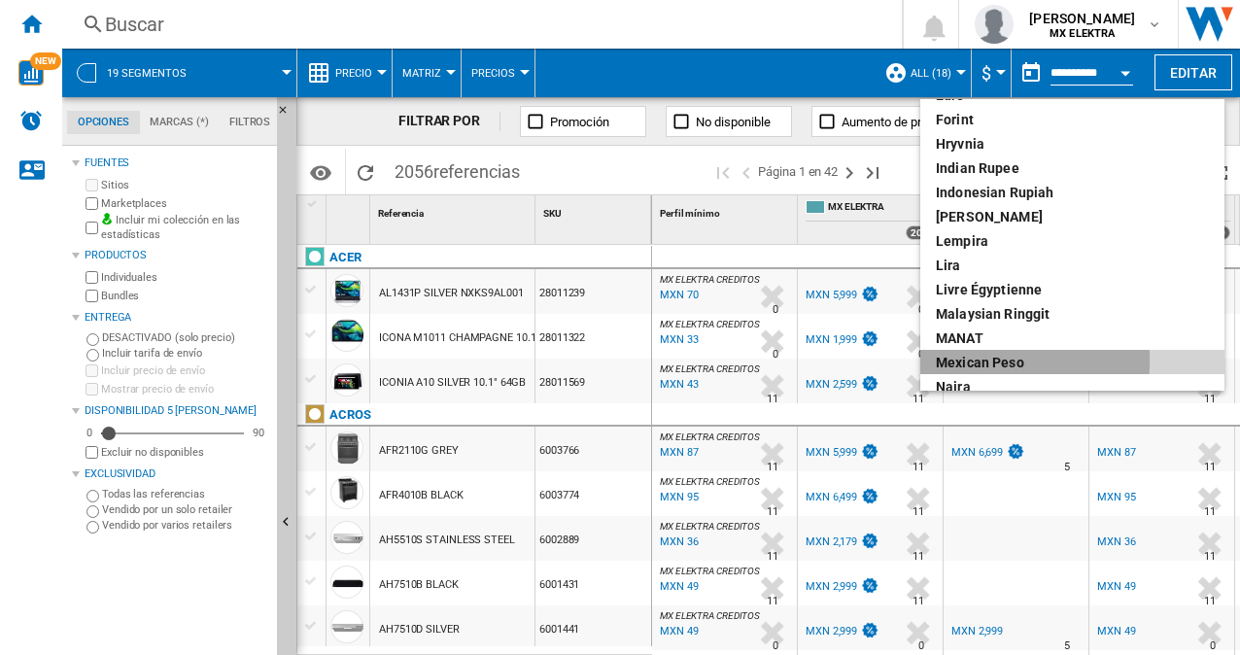
click at [1004, 360] on div "Mexican peso" at bounding box center [1072, 362] width 273 height 19
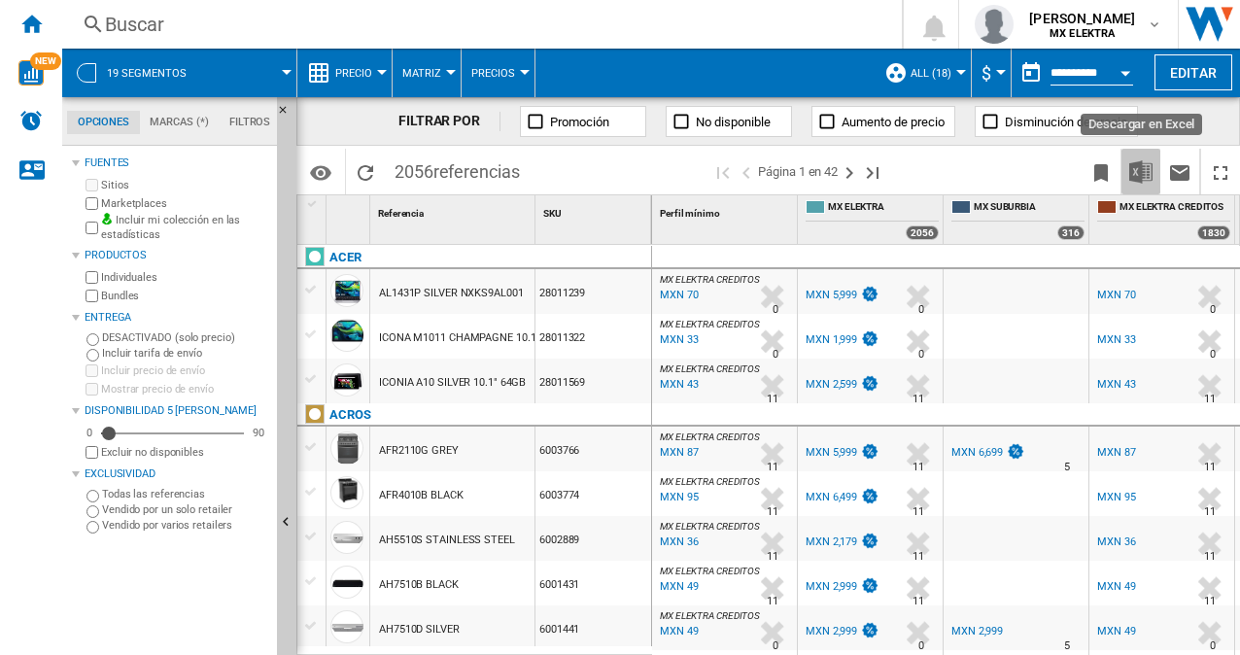
click at [1155, 173] on button "Descargar en Excel" at bounding box center [1141, 172] width 39 height 46
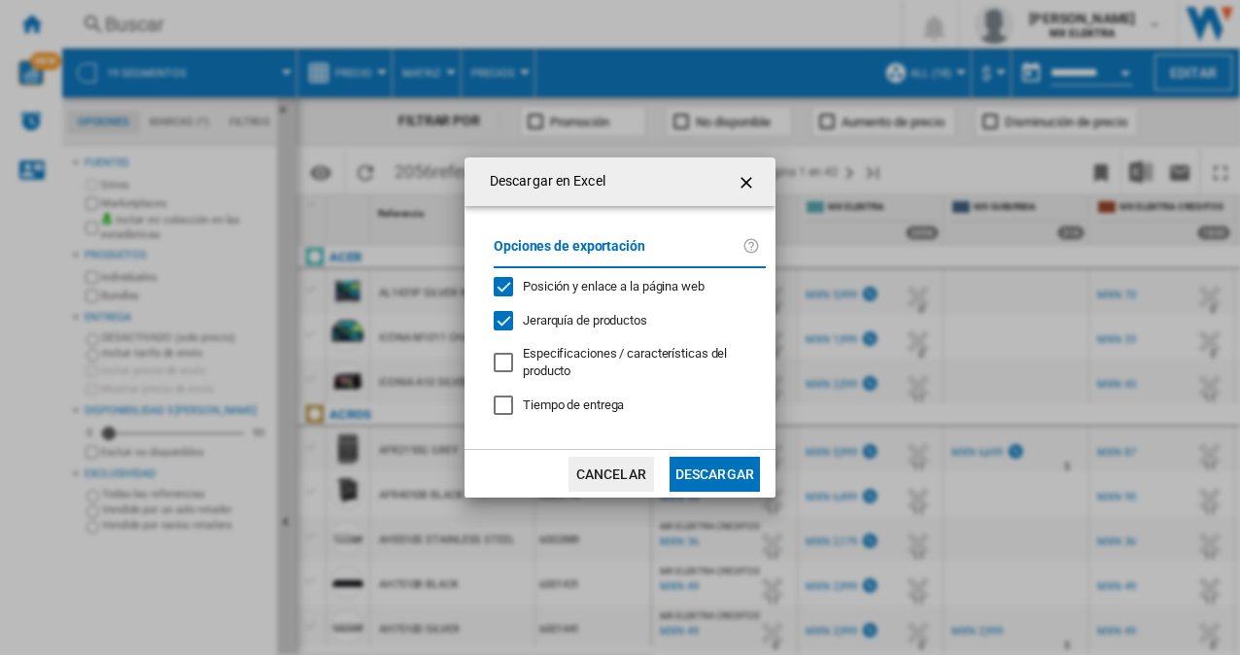
click at [712, 473] on button "Descargar" at bounding box center [715, 474] width 90 height 35
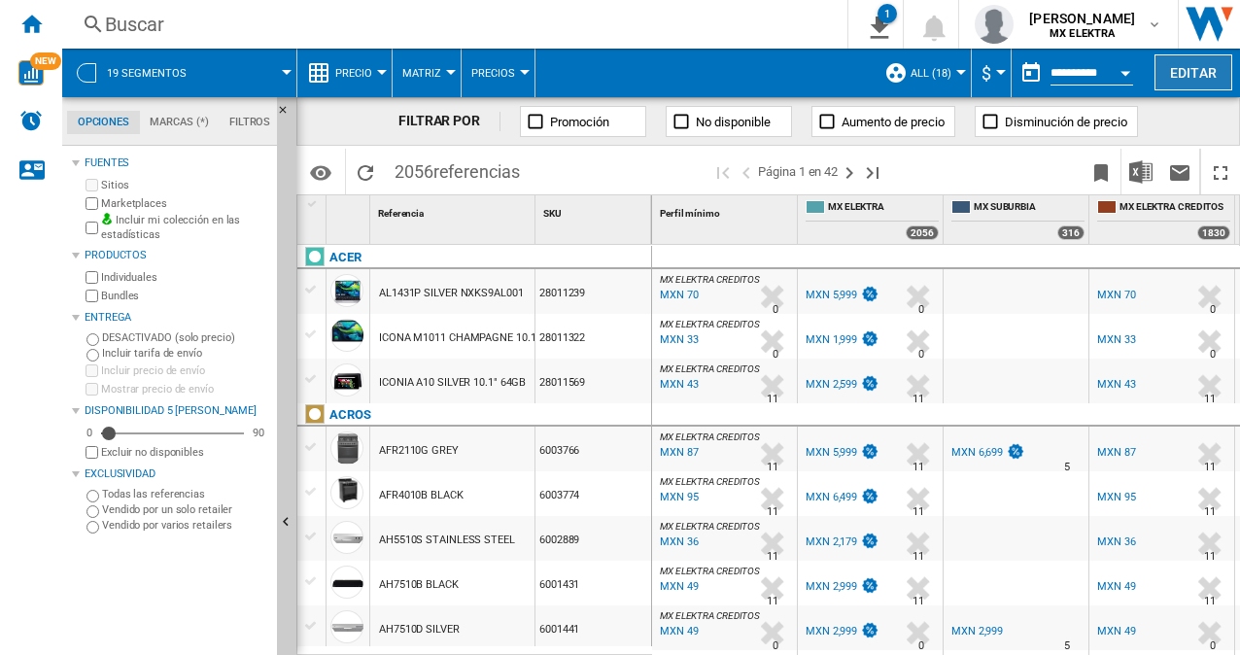
click at [1195, 67] on button "Editar" at bounding box center [1194, 72] width 78 height 36
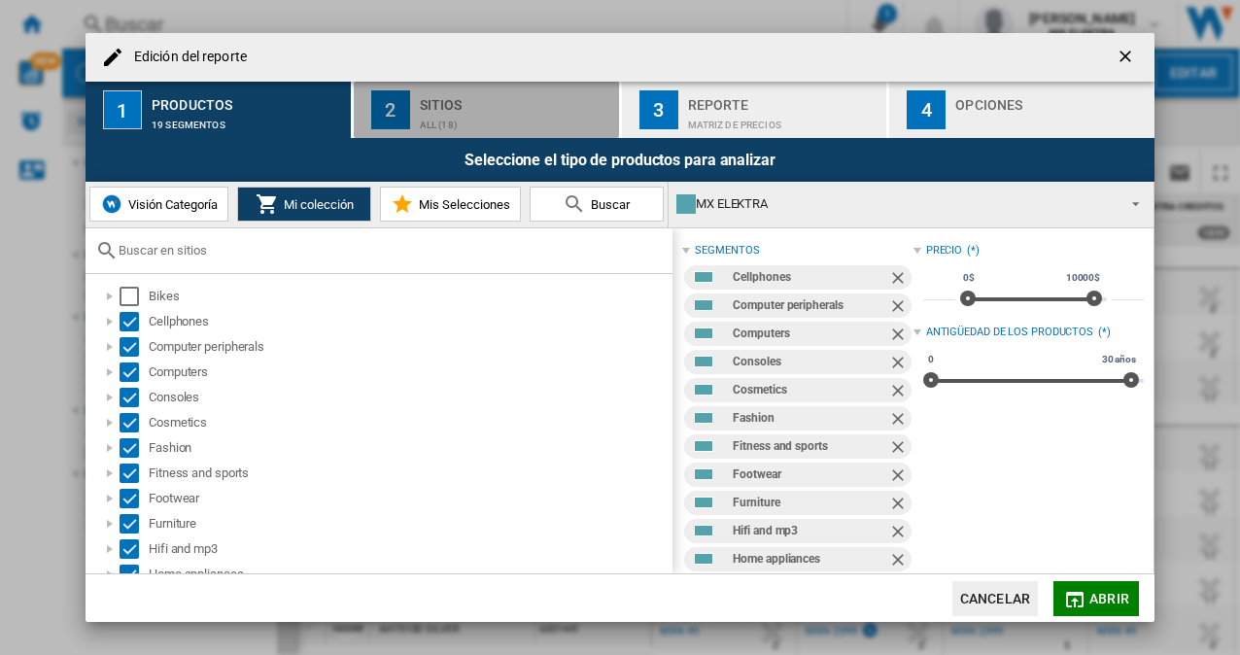
click at [507, 106] on div "Sitios" at bounding box center [515, 99] width 191 height 20
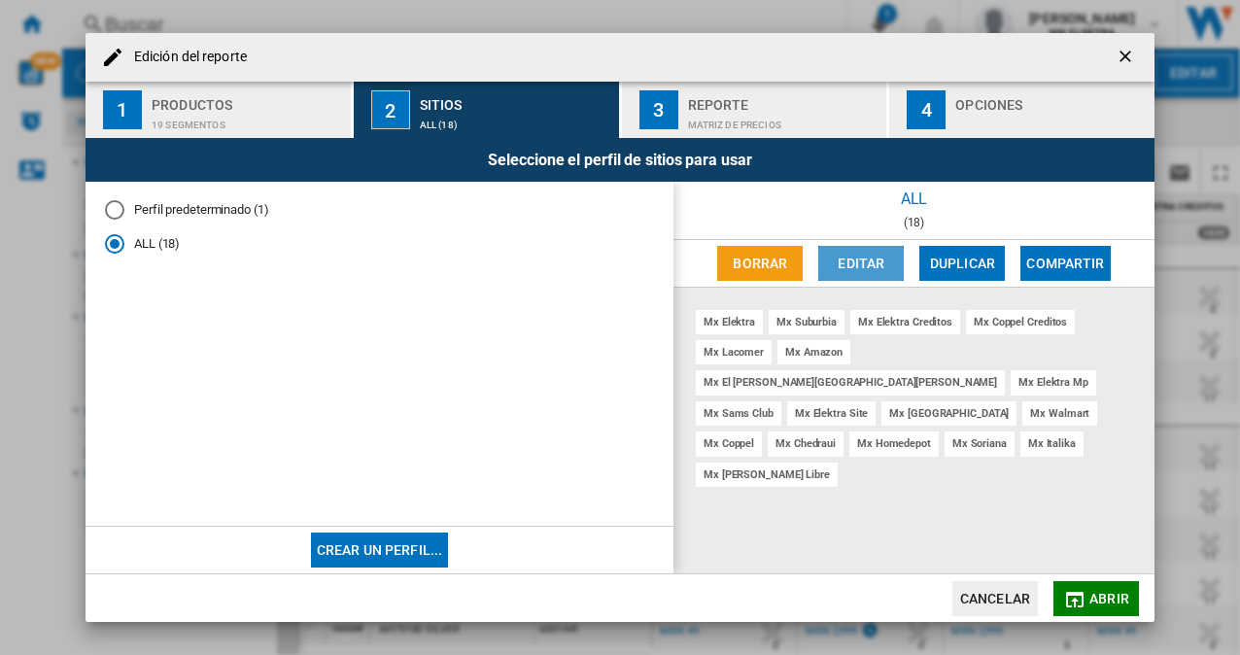
click at [882, 258] on button "Editar" at bounding box center [861, 263] width 86 height 35
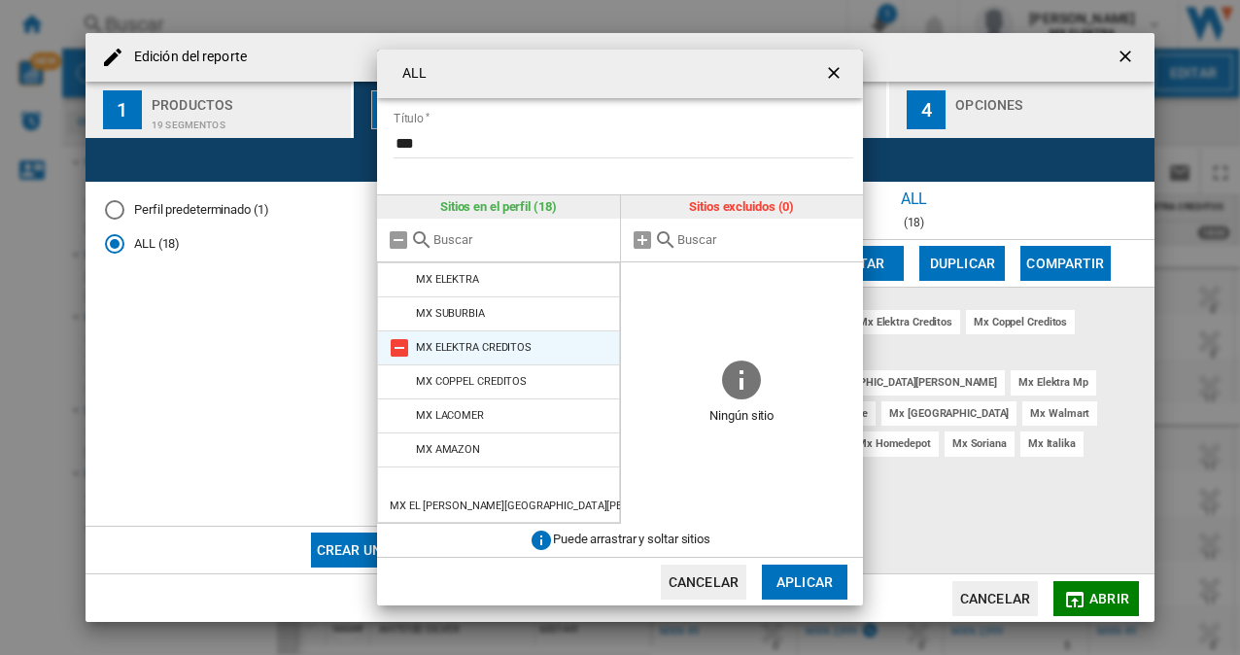
click at [390, 350] on md-icon "ALL Título ..." at bounding box center [399, 347] width 23 height 23
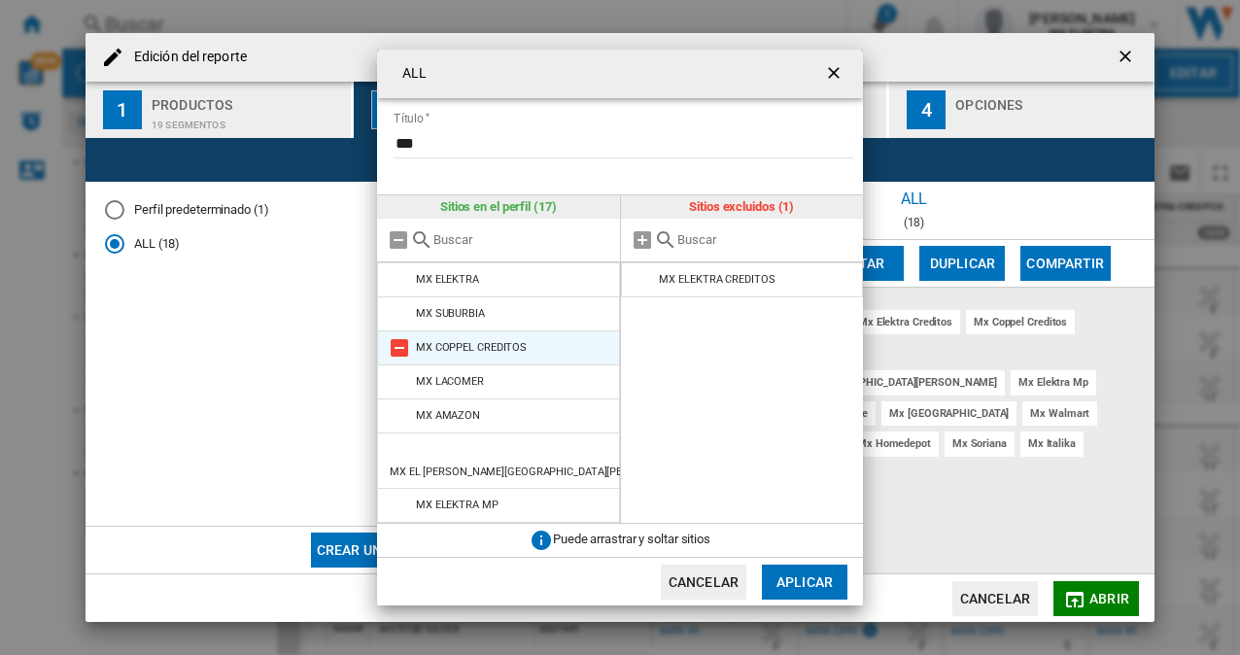
click at [397, 351] on md-icon "ALL Título ..." at bounding box center [399, 347] width 23 height 23
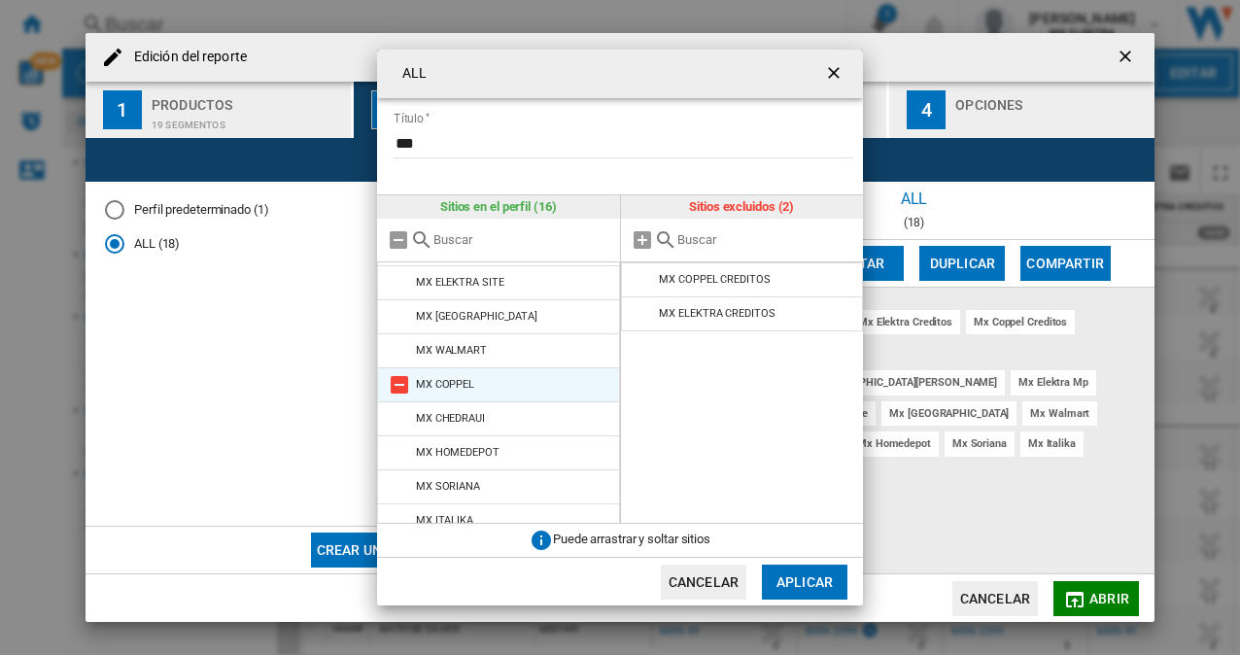
scroll to position [284, 0]
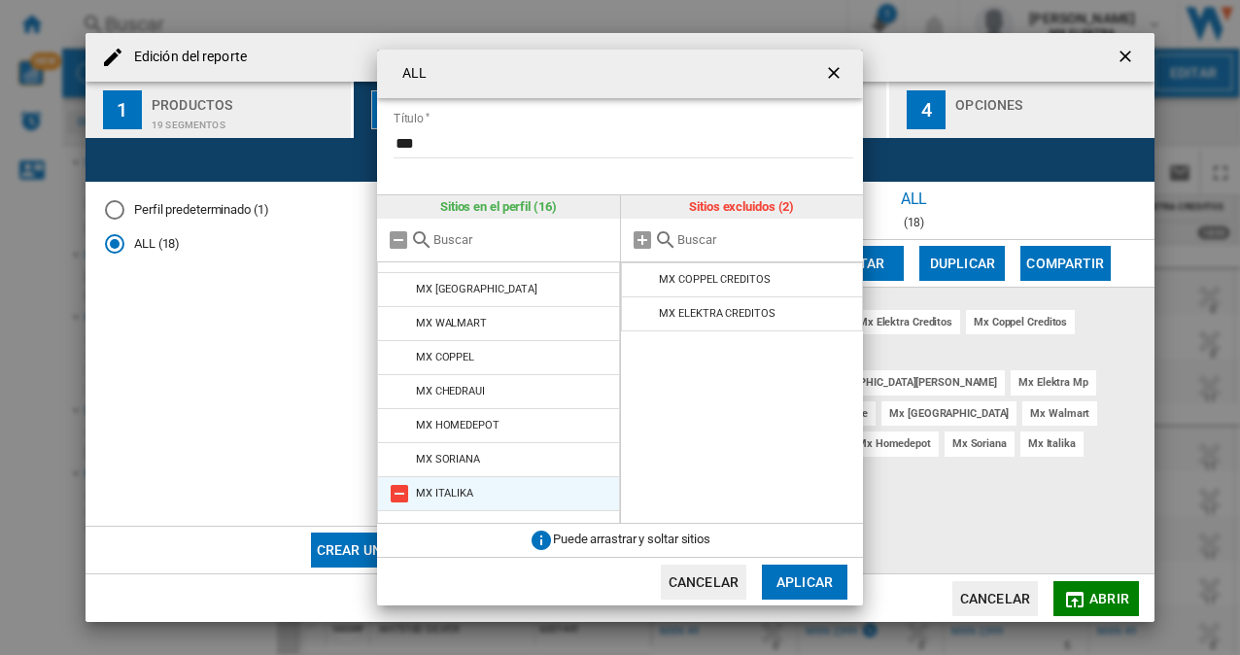
click at [404, 482] on md-icon "ALL Título ..." at bounding box center [399, 493] width 23 height 23
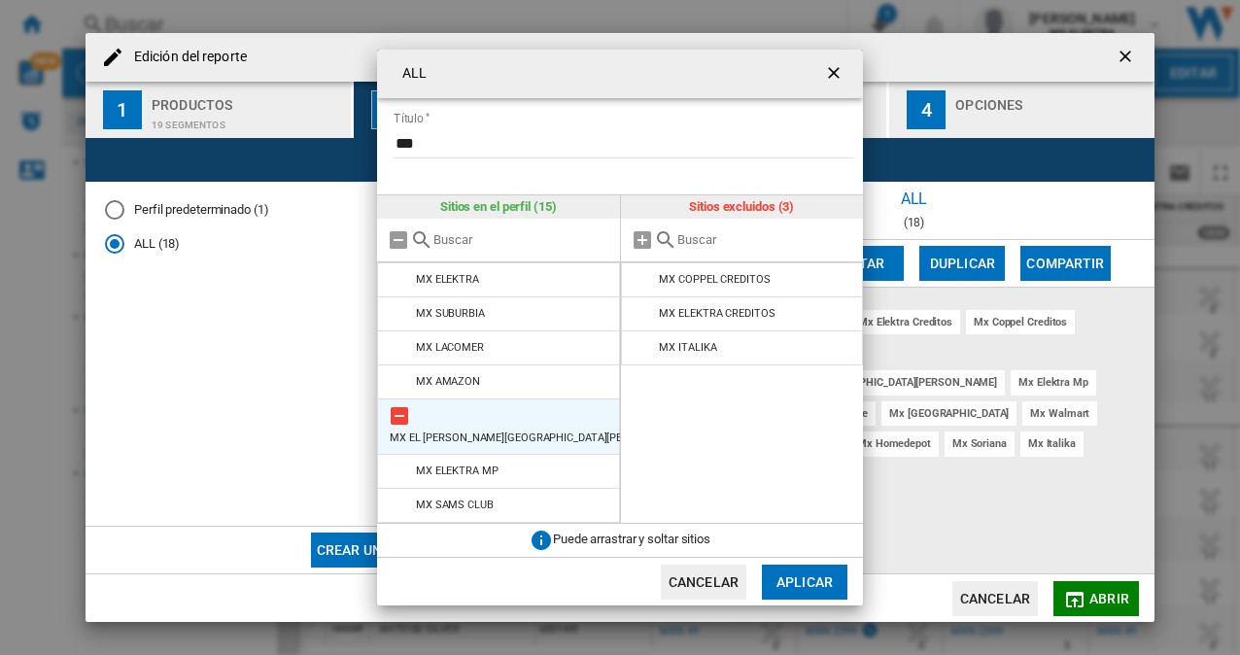
scroll to position [97, 0]
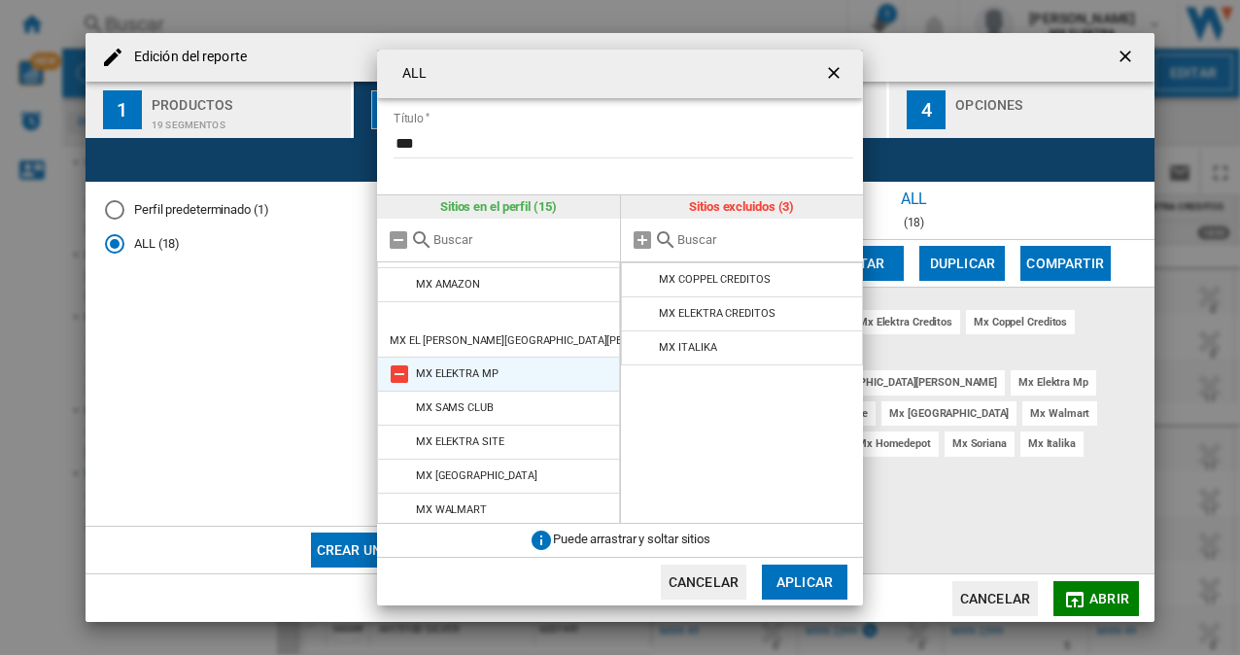
click at [404, 363] on md-icon "ALL Título ..." at bounding box center [399, 374] width 23 height 23
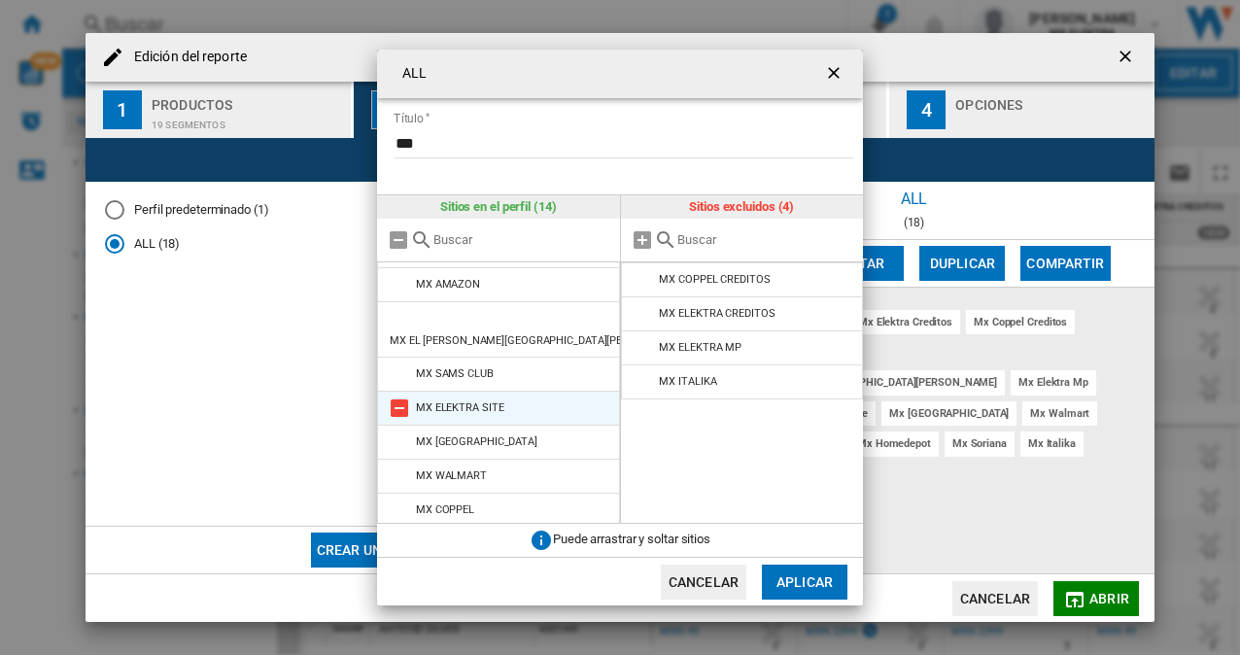
click at [400, 397] on md-icon "ALL Título ..." at bounding box center [399, 408] width 23 height 23
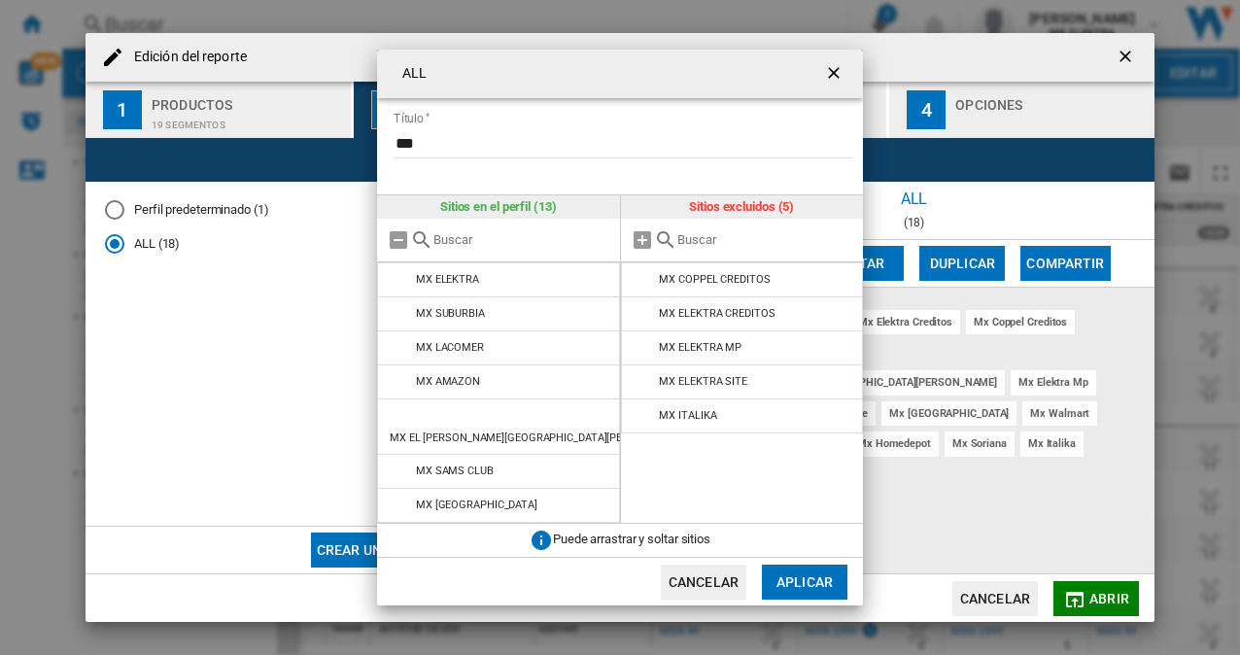
scroll to position [0, 0]
click at [811, 566] on button "Aplicar" at bounding box center [805, 582] width 86 height 35
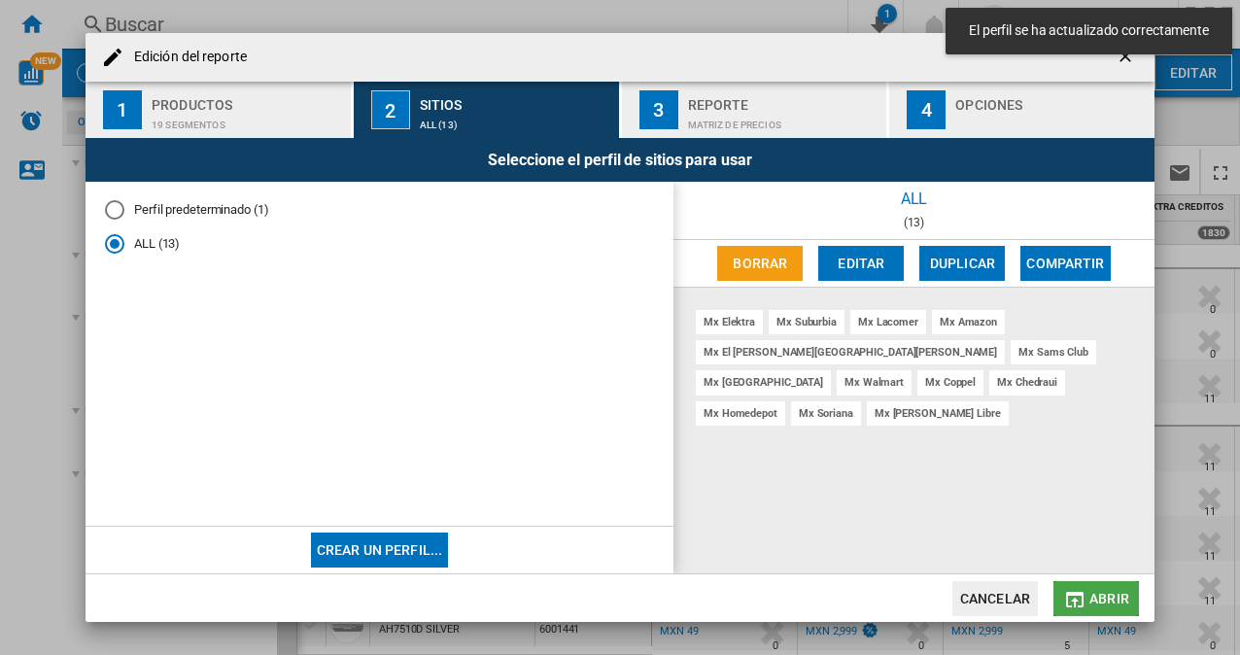
click at [1114, 597] on span "Abrir" at bounding box center [1109, 599] width 40 height 16
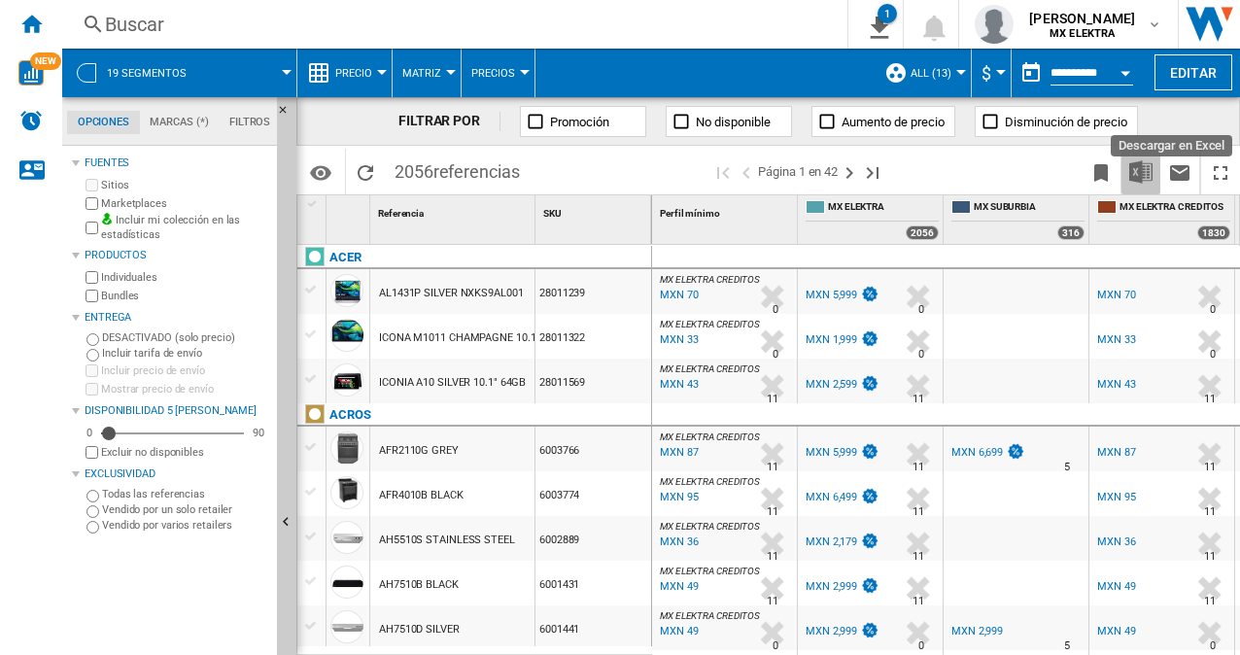
click at [1132, 166] on img "Descargar en Excel" at bounding box center [1140, 171] width 23 height 23
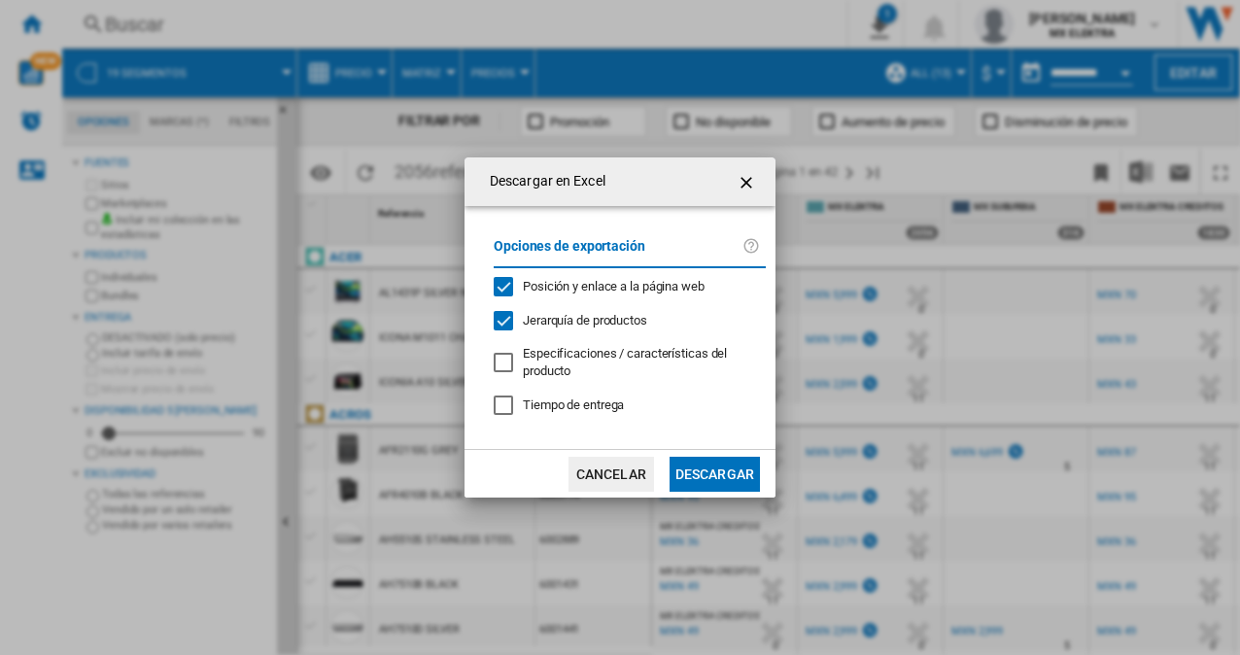
click at [738, 474] on button "Descargar" at bounding box center [715, 474] width 90 height 35
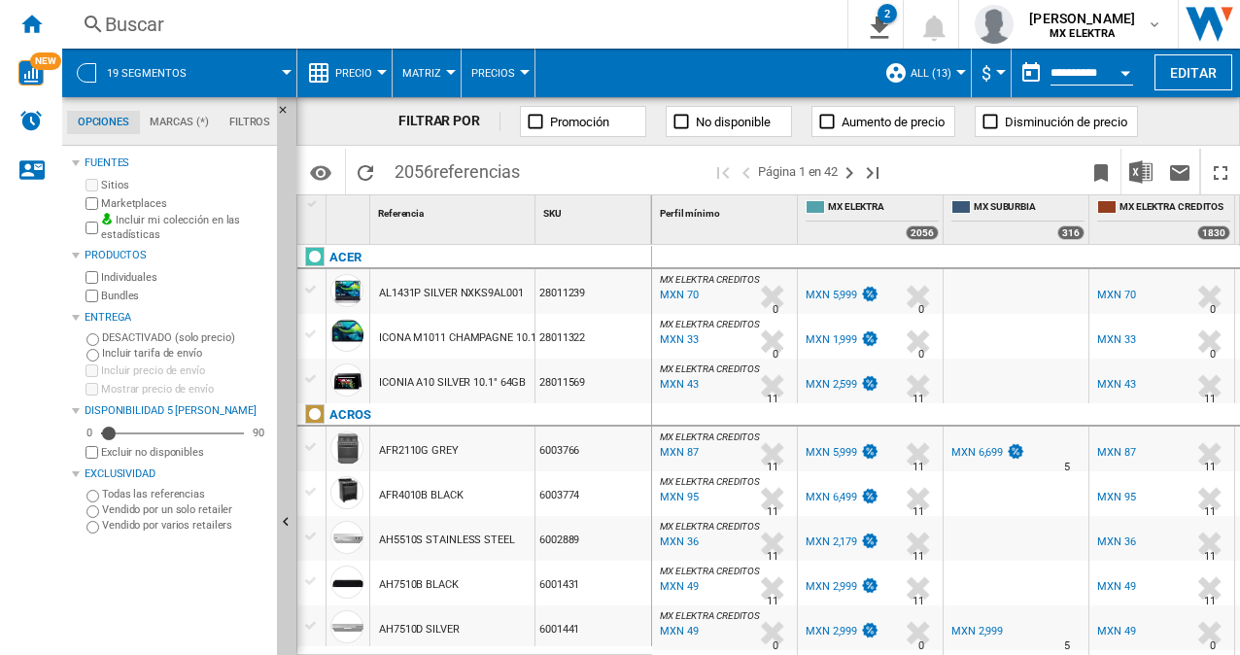
click at [704, 15] on div "Buscar" at bounding box center [451, 24] width 692 height 27
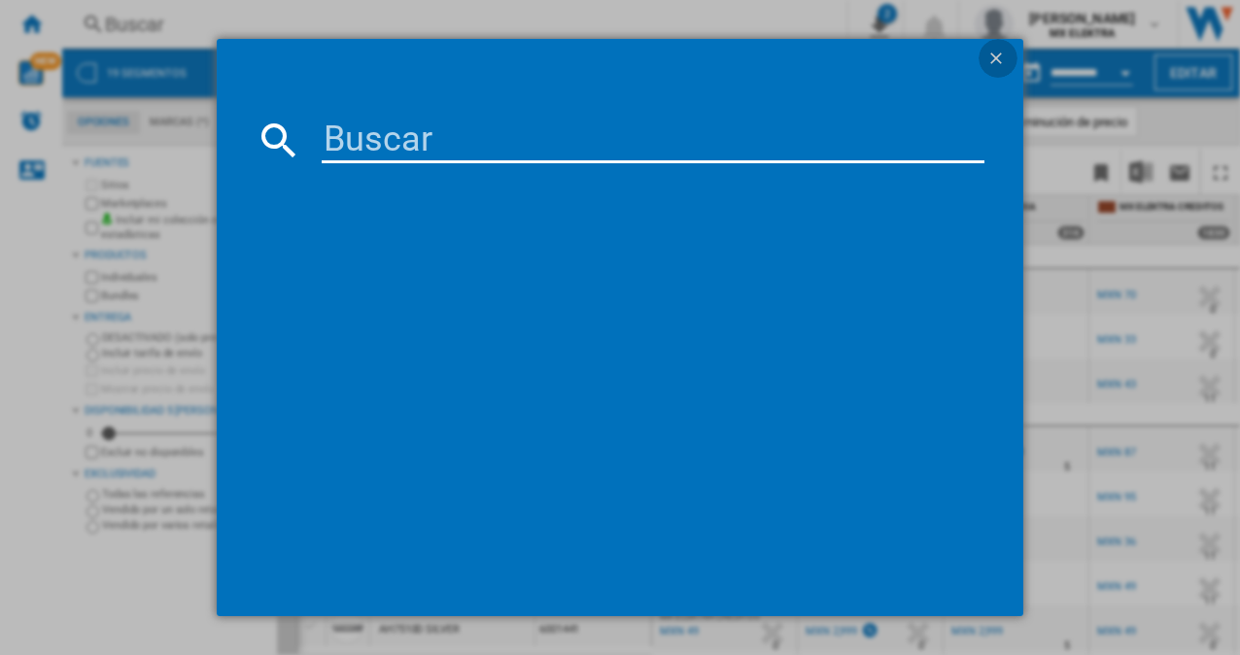
click at [995, 58] on ng-md-icon "getI18NText('BUTTONS.CLOSE_DIALOG')" at bounding box center [997, 60] width 23 height 23
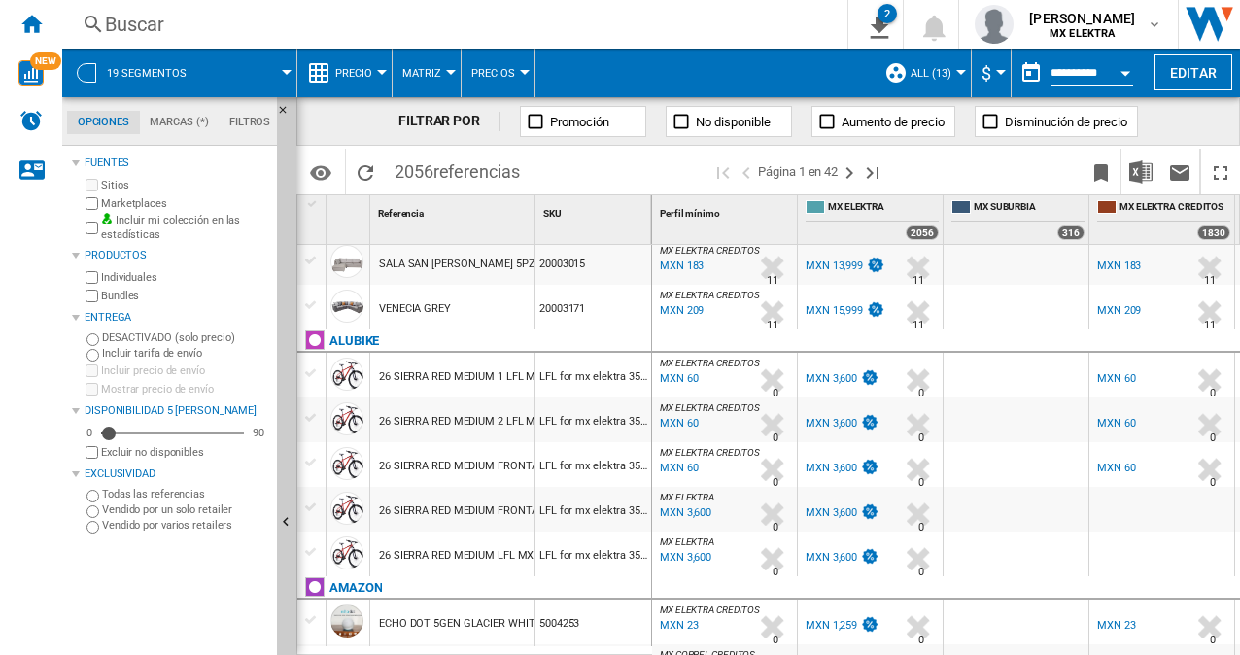
scroll to position [2028, 0]
